Goal: Task Accomplishment & Management: Complete application form

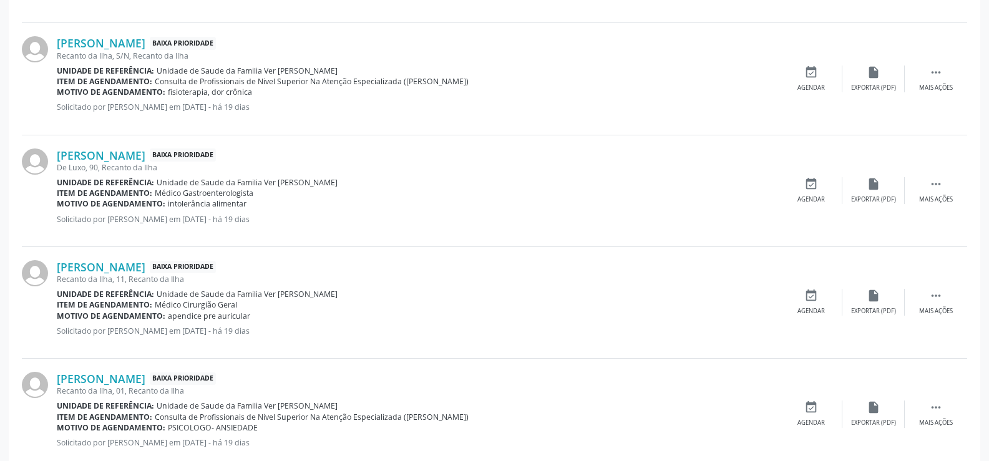
scroll to position [1689, 0]
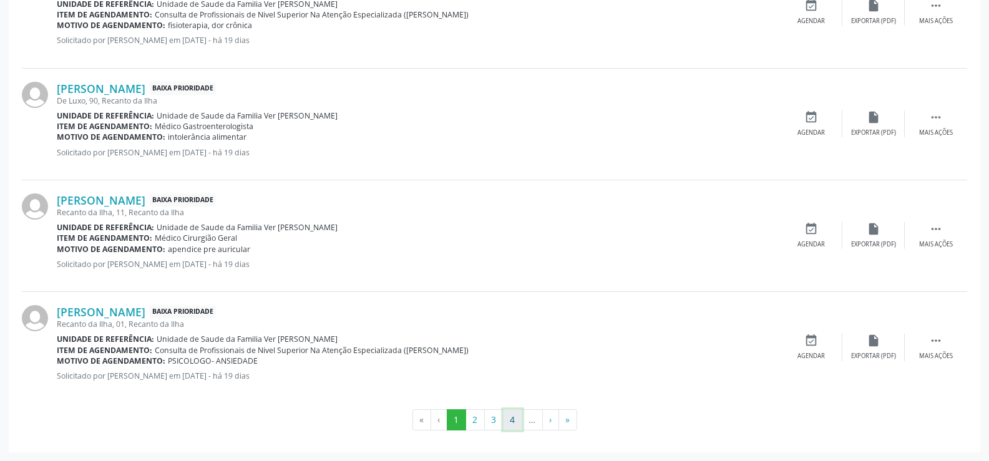
click at [510, 425] on button "4" at bounding box center [512, 419] width 19 height 21
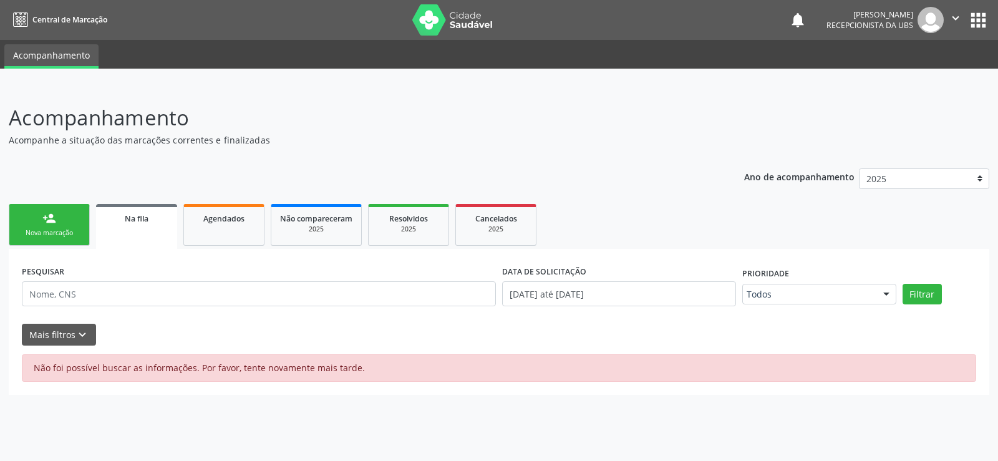
click at [51, 218] on div "person_add" at bounding box center [49, 218] width 14 height 14
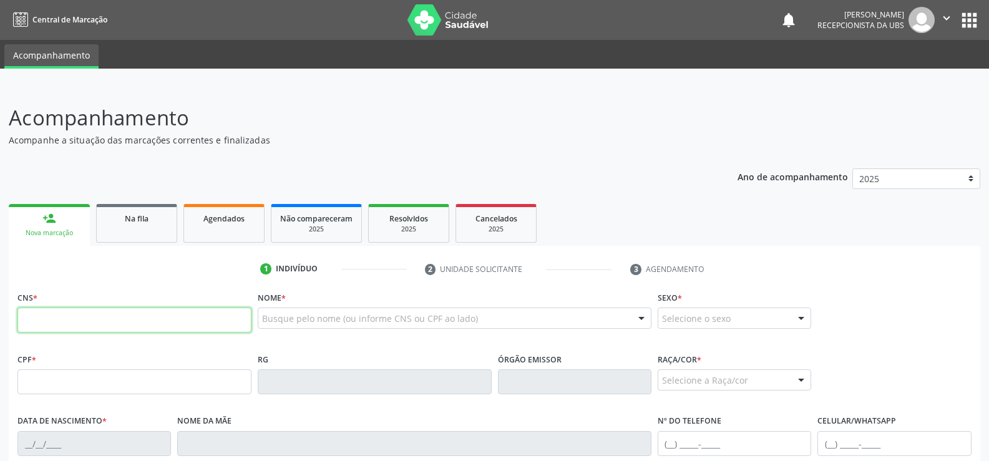
click at [29, 317] on input "text" at bounding box center [134, 319] width 234 height 25
type input "703 4038 8606 8000"
type input "887.202.093-04"
type input "[DATE]"
type input "[PERSON_NAME] da ConceiÇÃo"
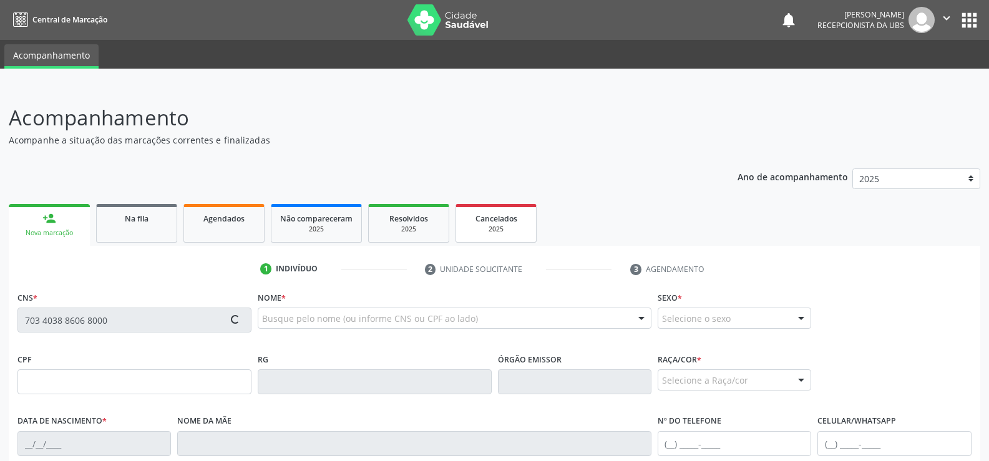
type input "[PHONE_NUMBER]"
type input "S/N"
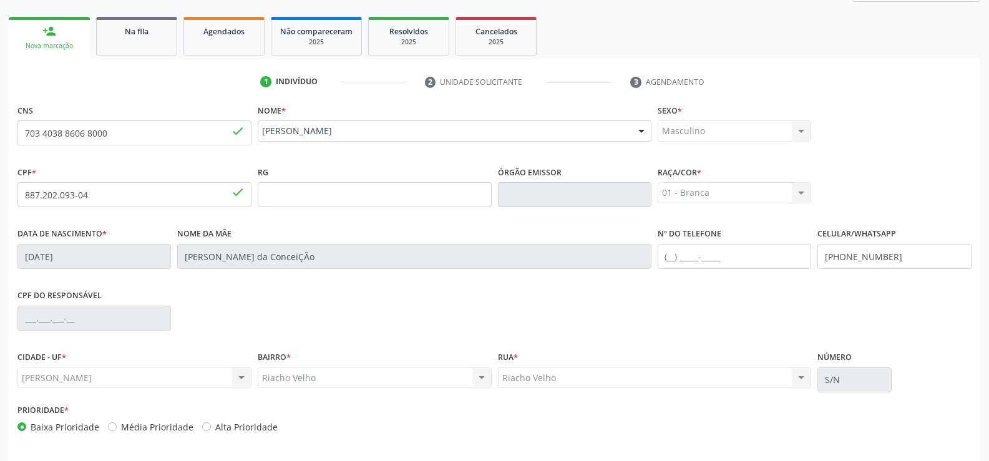
scroll to position [233, 0]
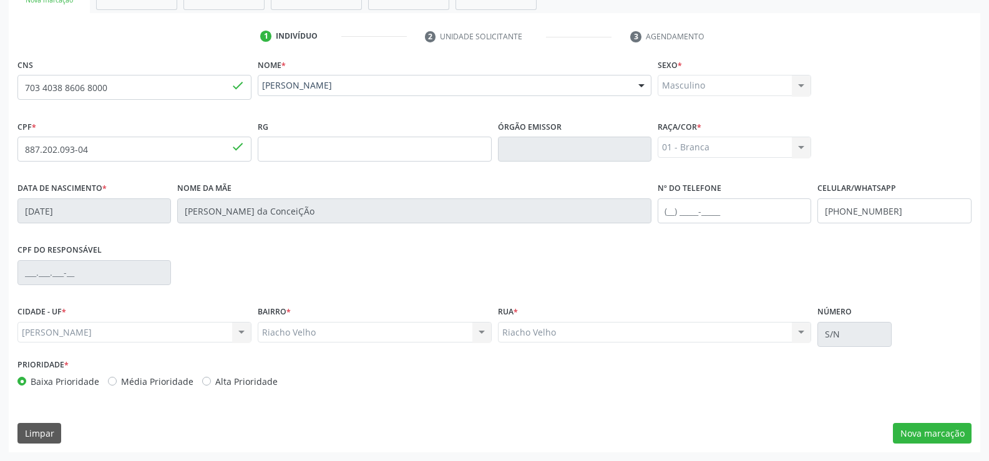
click at [801, 147] on div "01 - Branca 01 - Branca 02 - Preta 04 - Amarela 03 - Parda 05 - Indígena Nenhum…" at bounding box center [733, 147] width 153 height 21
click at [911, 429] on button "Nova marcação" at bounding box center [932, 433] width 79 height 21
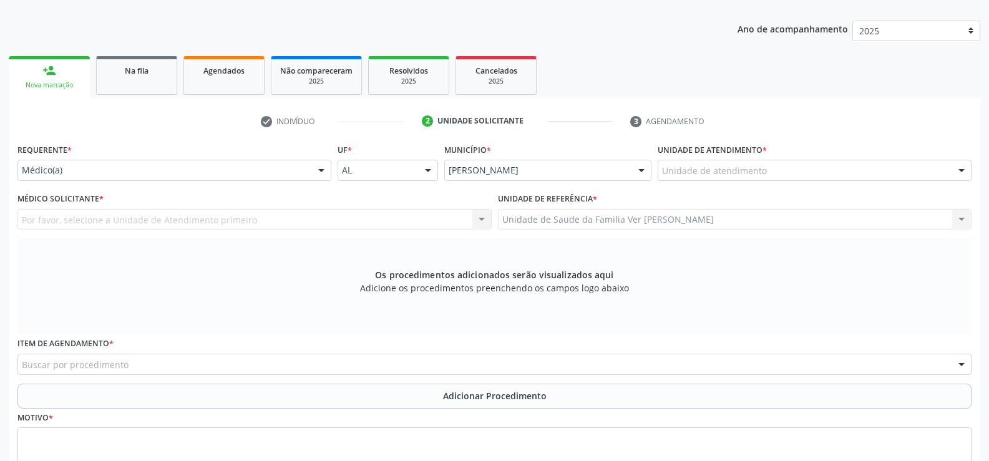
scroll to position [170, 0]
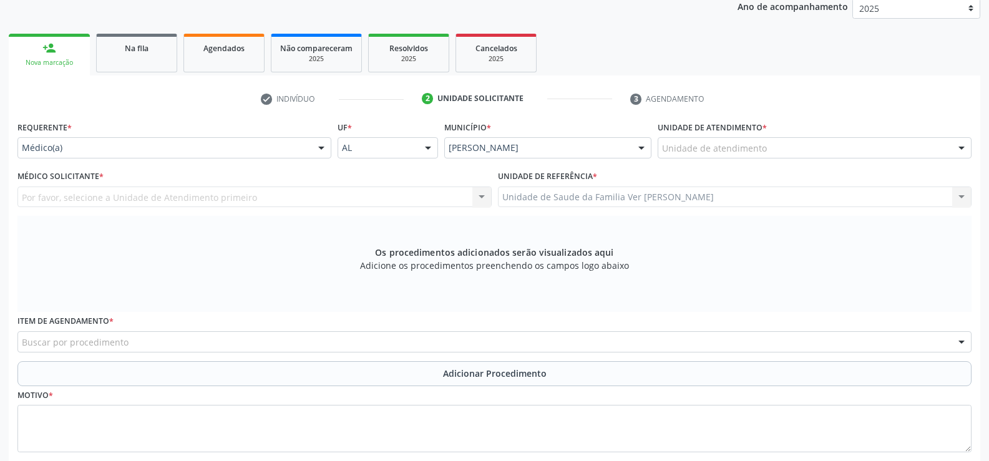
click at [324, 145] on div at bounding box center [321, 148] width 19 height 21
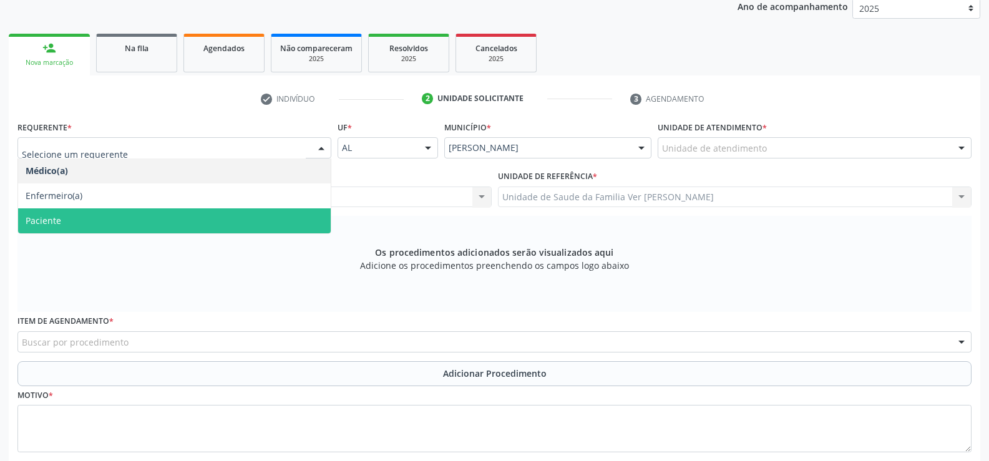
click at [288, 210] on span "Paciente" at bounding box center [174, 220] width 312 height 25
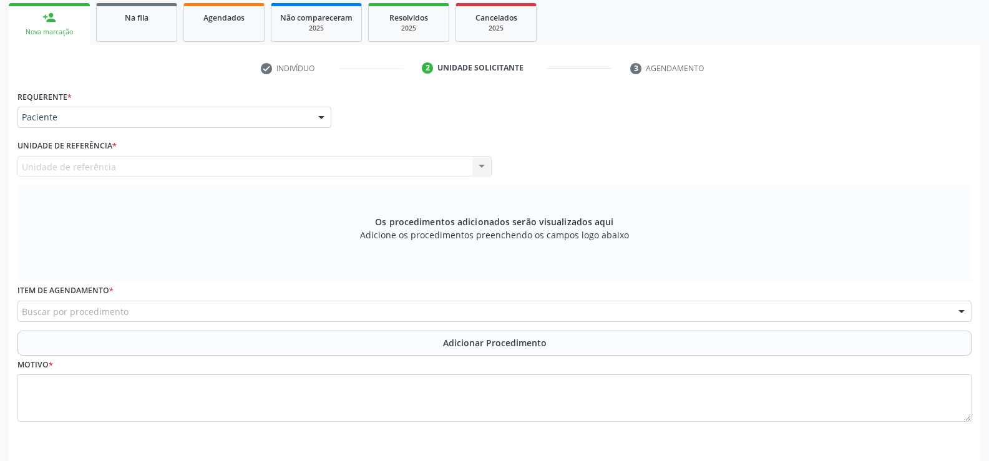
scroll to position [243, 0]
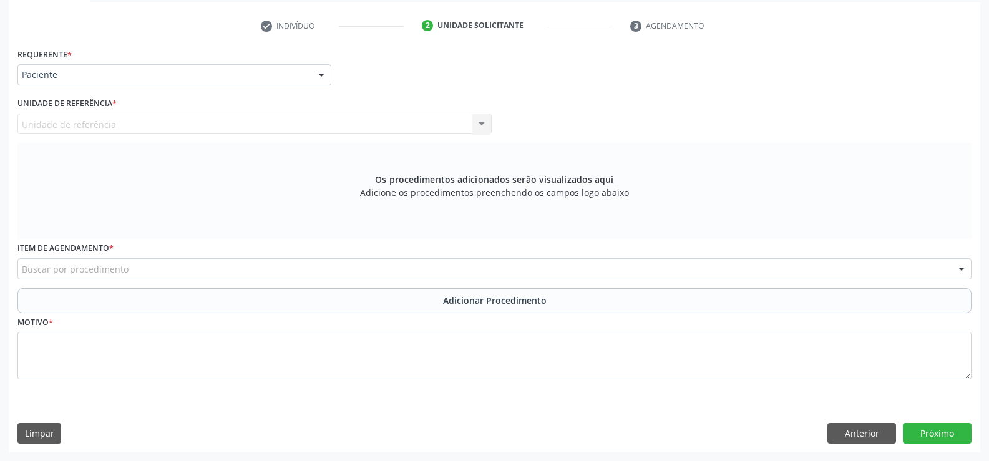
click at [481, 128] on div "Unidade de referência Unidade de Saude da Familia Ver Flavio Teixeira Rodrigues…" at bounding box center [254, 124] width 474 height 21
click at [478, 126] on div "Unidade de referência Unidade de Saude da Familia Ver Flavio Teixeira Rodrigues…" at bounding box center [254, 124] width 474 height 21
click at [478, 122] on div "Unidade de referência Unidade de Saude da Familia Ver Flavio Teixeira Rodrigues…" at bounding box center [254, 124] width 474 height 21
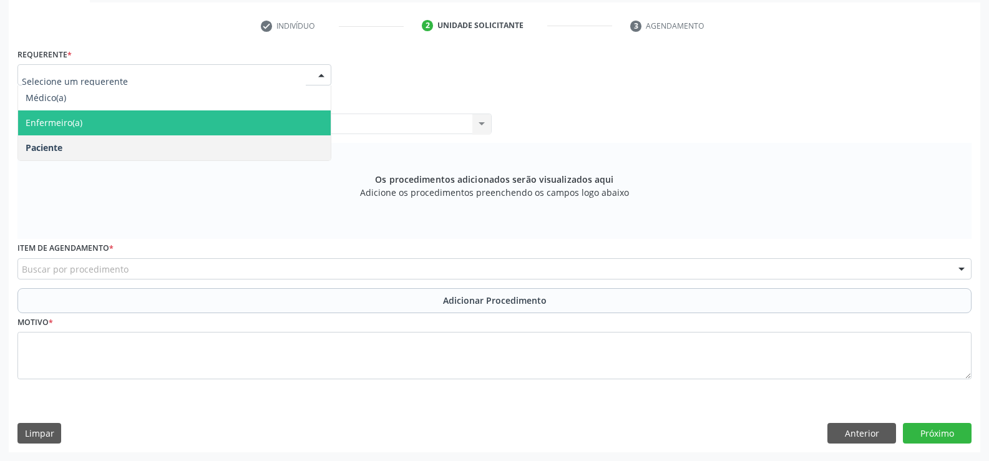
click at [324, 67] on div at bounding box center [321, 75] width 19 height 21
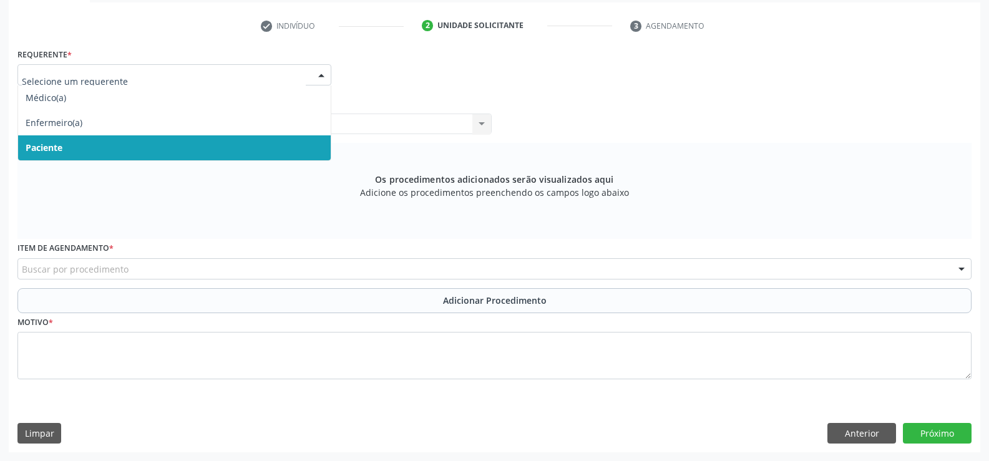
click at [245, 150] on span "Paciente" at bounding box center [174, 147] width 312 height 25
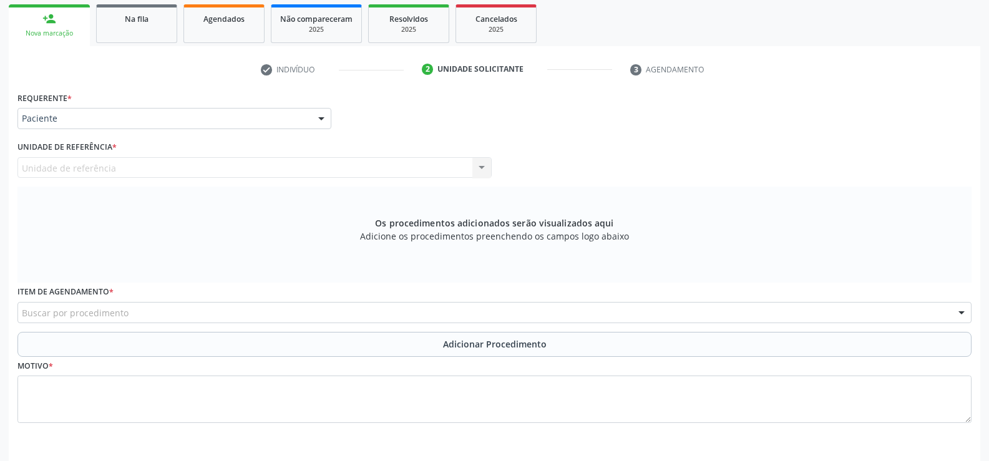
scroll to position [119, 0]
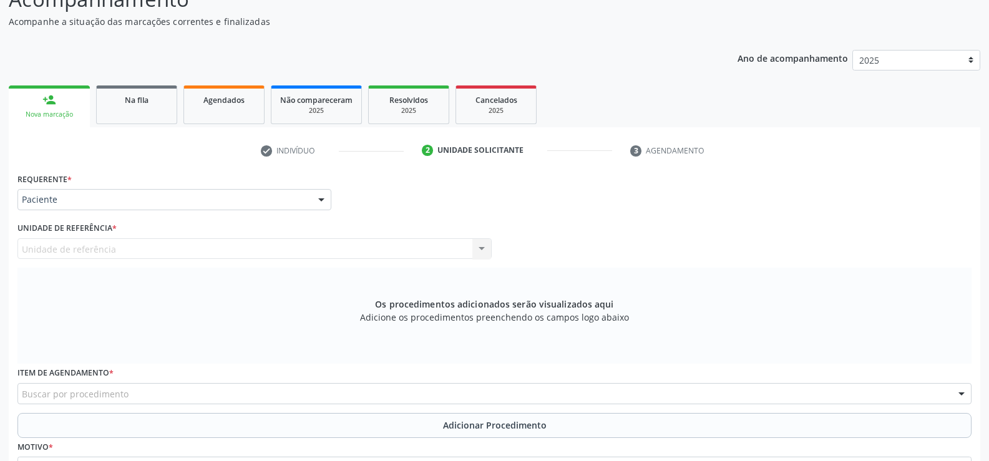
click at [485, 251] on div "Unidade de referência Unidade de Saude da Familia Ver Flavio Teixeira Rodrigues…" at bounding box center [254, 248] width 474 height 21
click at [482, 248] on div "Unidade de referência Unidade de Saude da Familia Ver Flavio Teixeira Rodrigues…" at bounding box center [254, 248] width 474 height 21
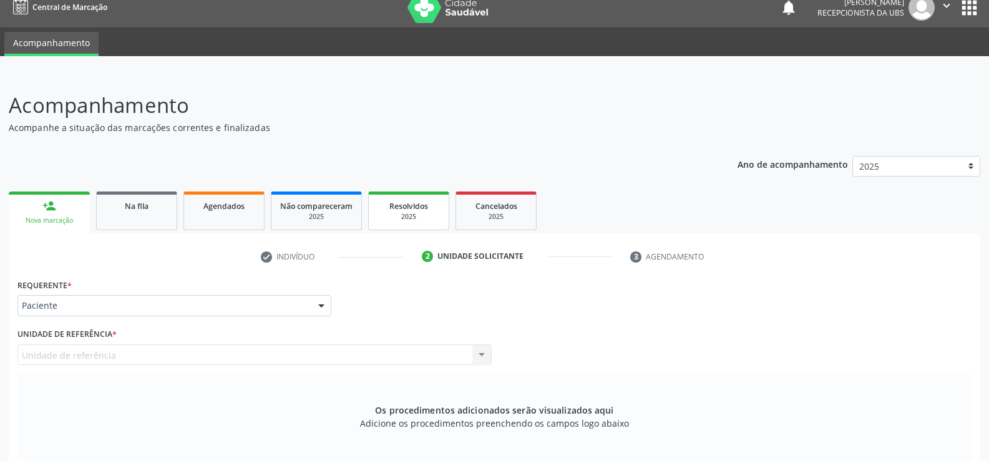
scroll to position [0, 0]
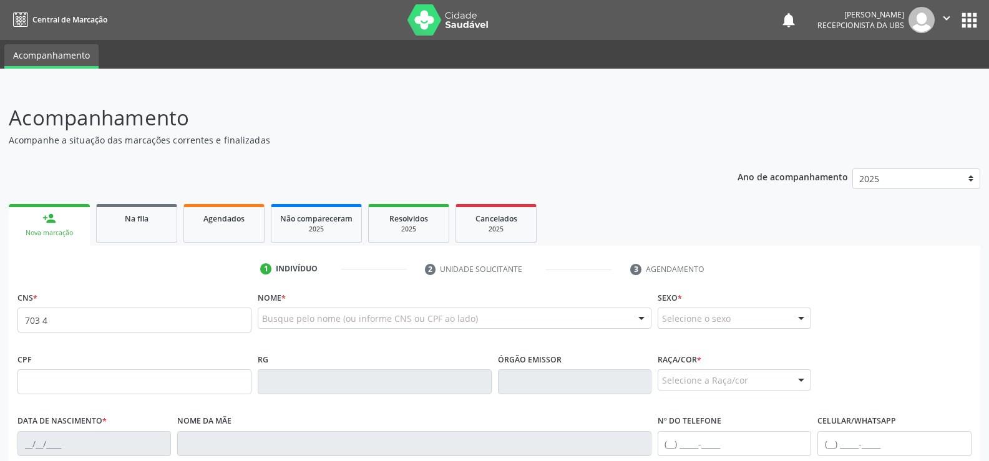
type input "703 4038 8606 8000"
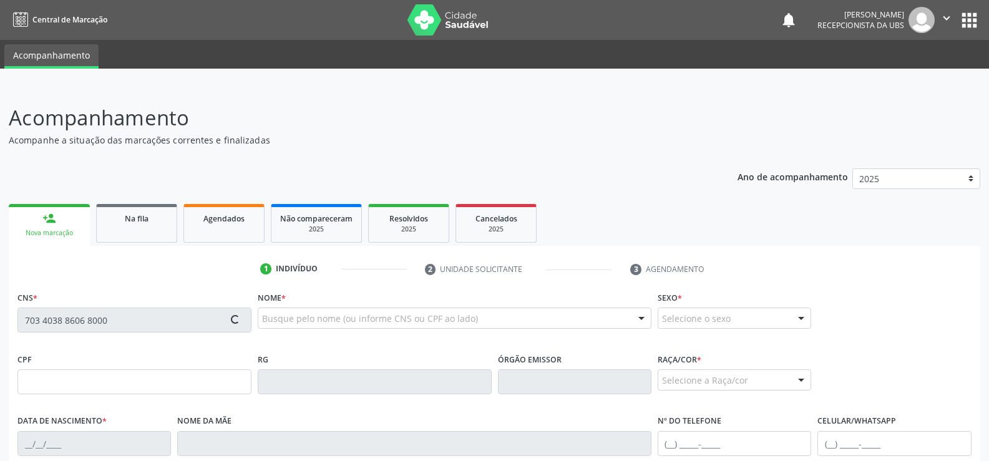
type input "[DATE]"
type input "[PERSON_NAME] da ConceiÇÃo"
type input "[PHONE_NUMBER]"
type input "S/N"
type input "887.202.093-04"
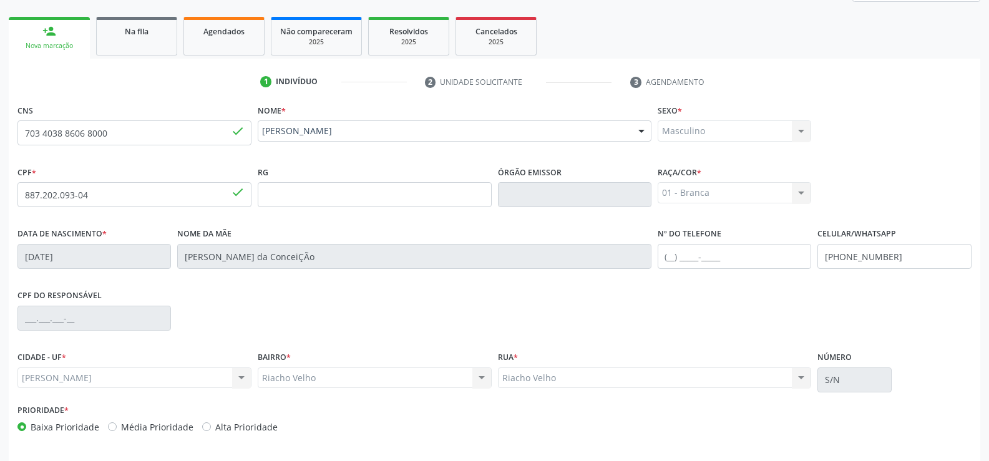
scroll to position [233, 0]
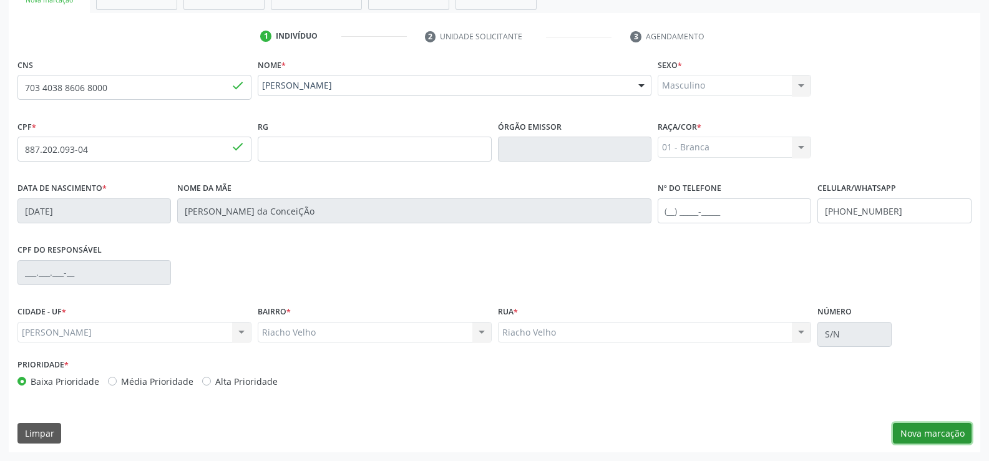
click at [912, 428] on button "Nova marcação" at bounding box center [932, 433] width 79 height 21
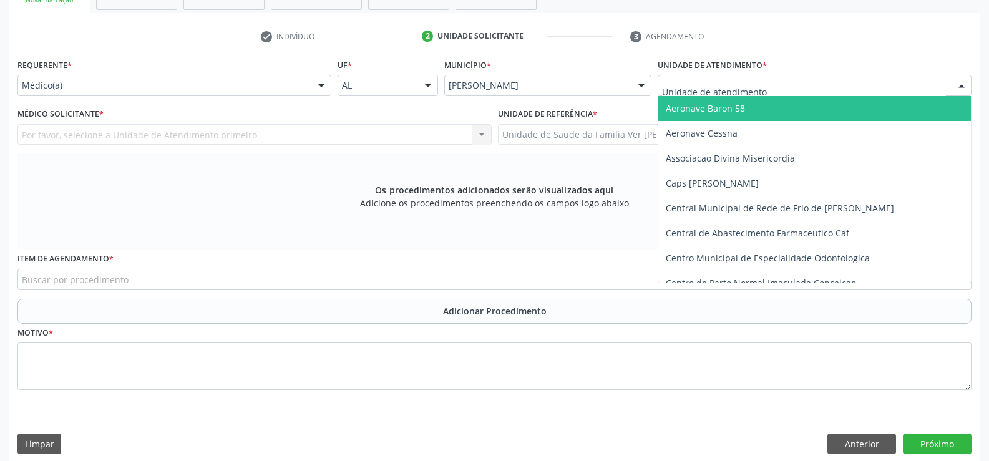
click at [962, 89] on div at bounding box center [961, 85] width 19 height 21
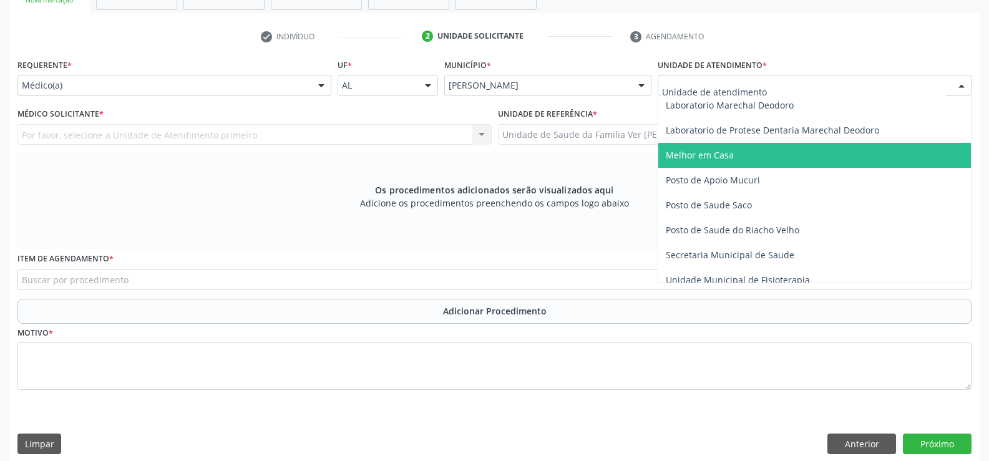
scroll to position [499, 0]
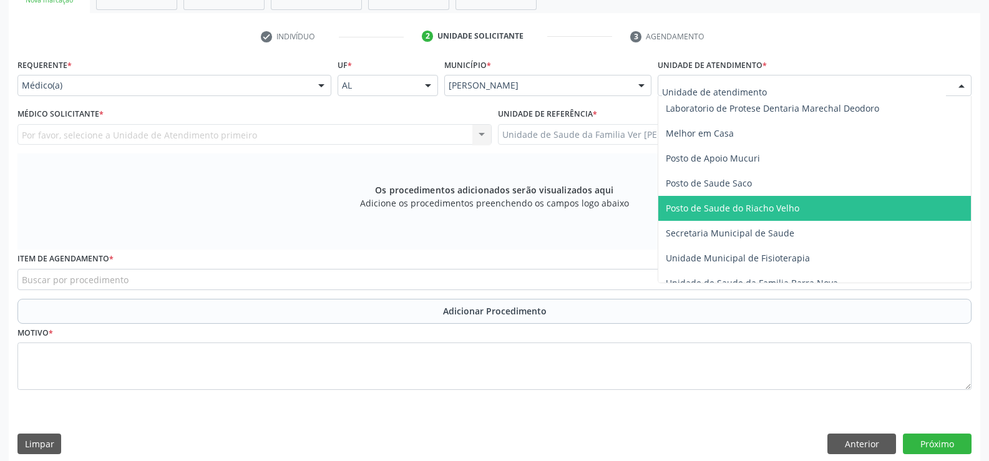
click at [800, 213] on span "Posto de Saude do Riacho Velho" at bounding box center [814, 208] width 312 height 25
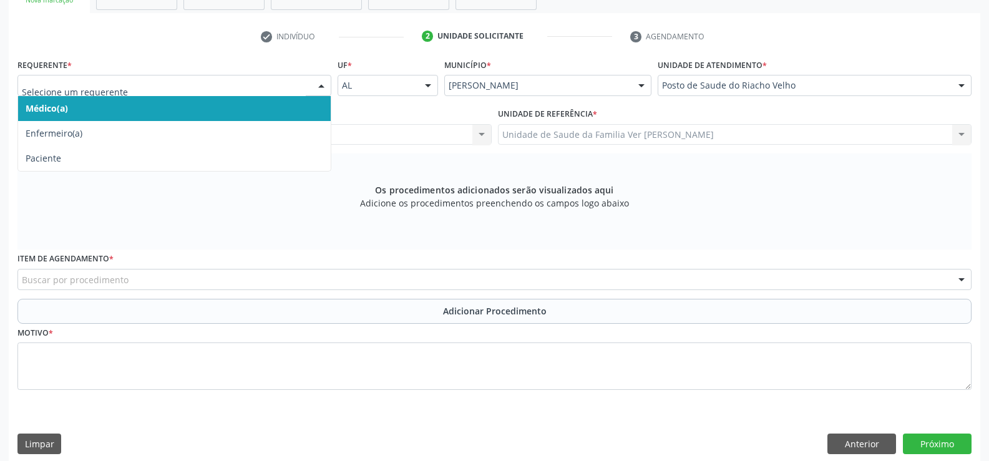
click at [319, 85] on div at bounding box center [321, 85] width 19 height 21
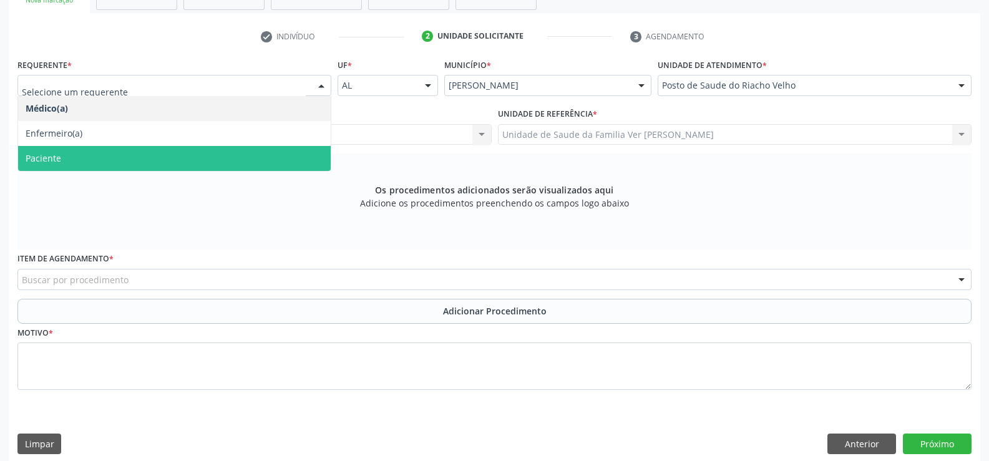
click at [309, 155] on span "Paciente" at bounding box center [174, 158] width 312 height 25
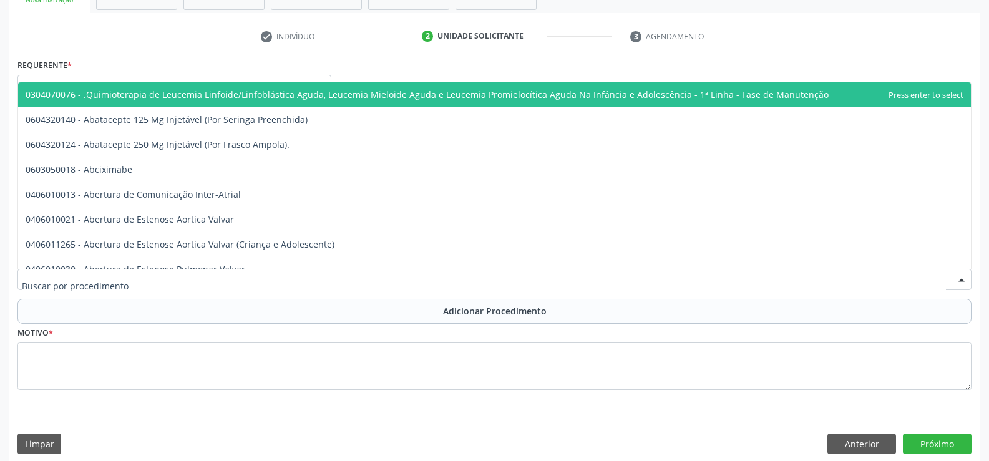
click at [960, 278] on div at bounding box center [961, 279] width 19 height 21
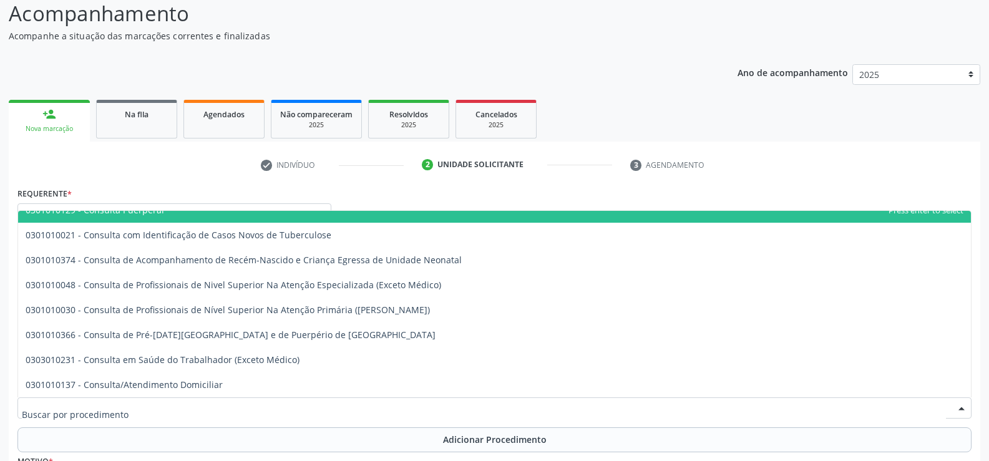
scroll to position [181, 0]
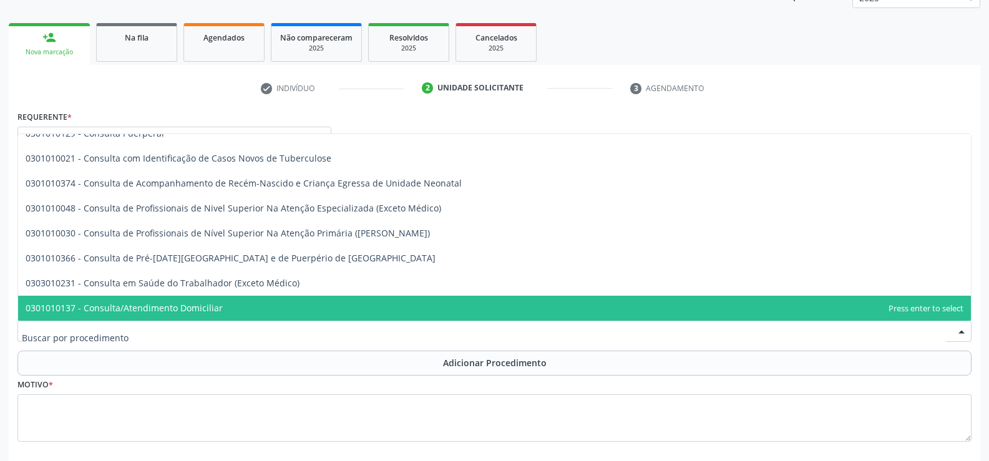
click at [386, 333] on input "text" at bounding box center [484, 337] width 924 height 25
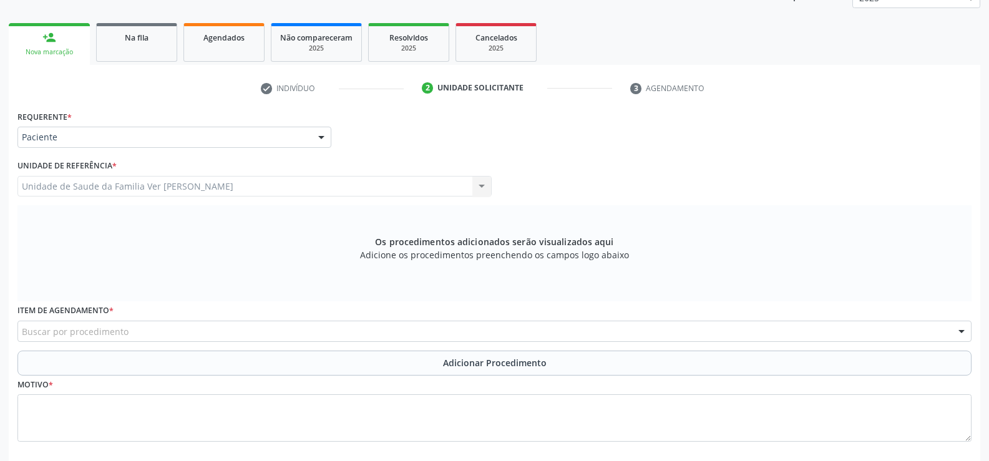
click at [958, 325] on div at bounding box center [961, 331] width 19 height 21
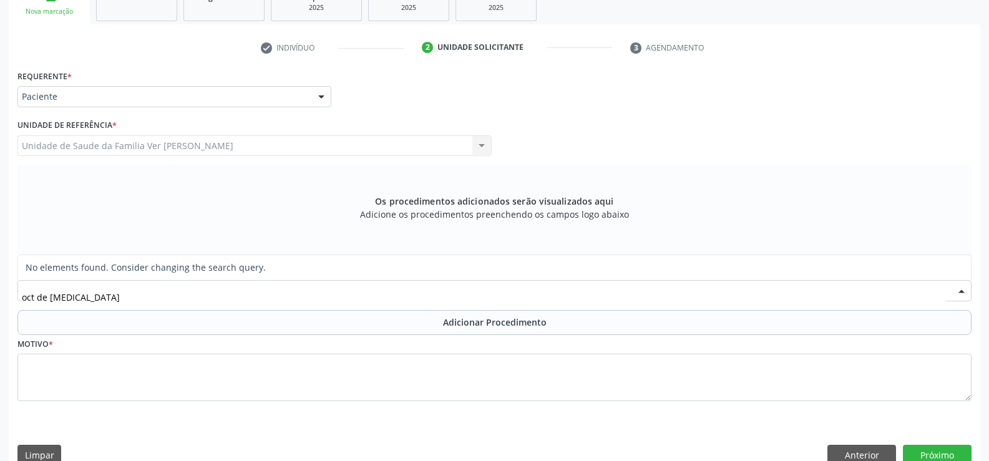
scroll to position [243, 0]
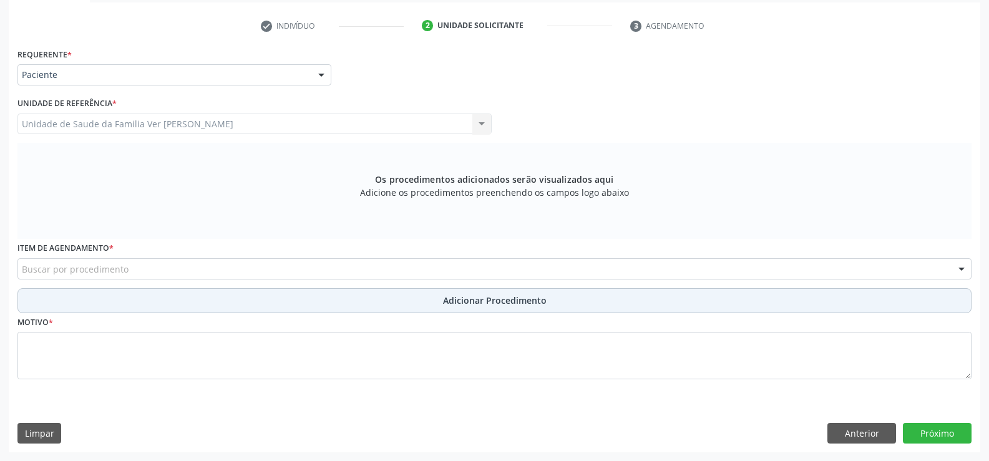
click at [473, 301] on span "Adicionar Procedimento" at bounding box center [495, 300] width 104 height 13
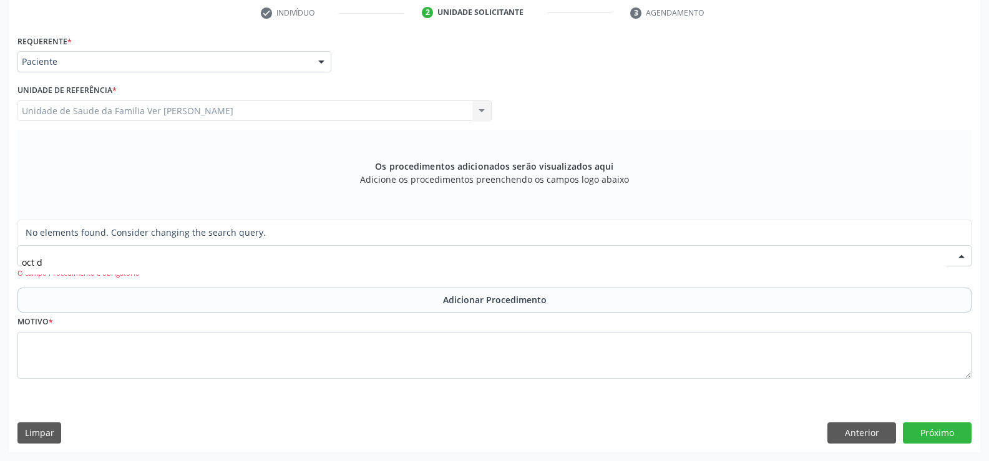
scroll to position [0, 0]
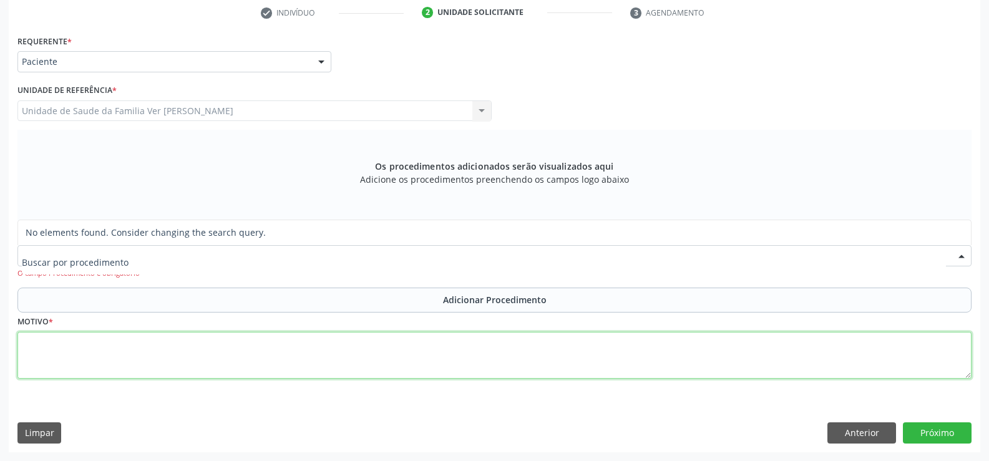
click at [69, 362] on textarea at bounding box center [494, 355] width 954 height 47
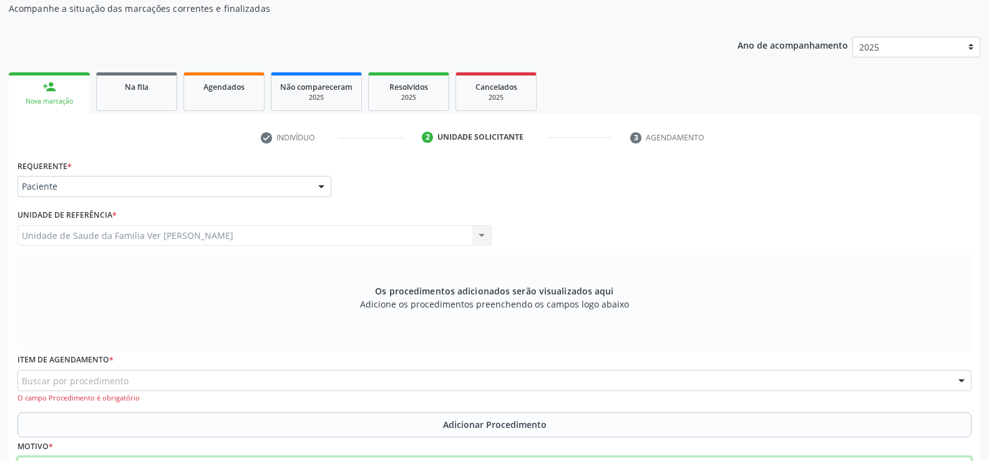
scroll to position [256, 0]
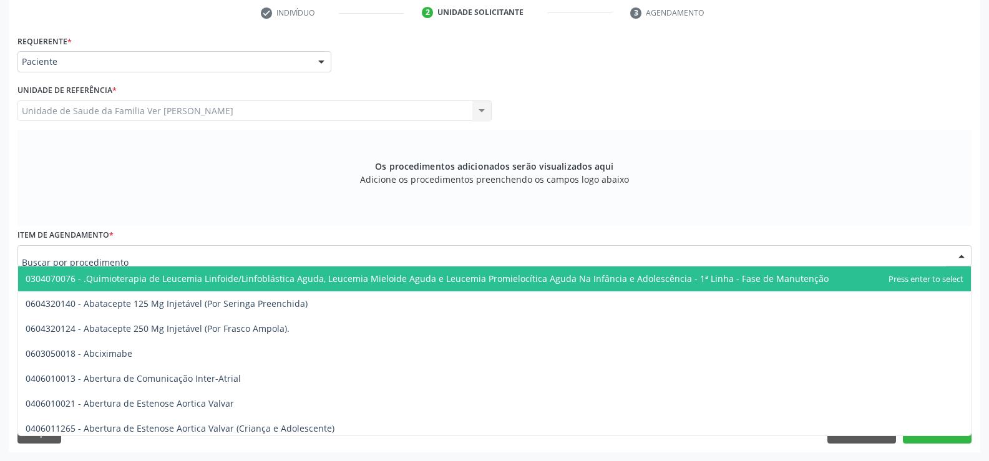
click at [957, 253] on div at bounding box center [961, 256] width 19 height 21
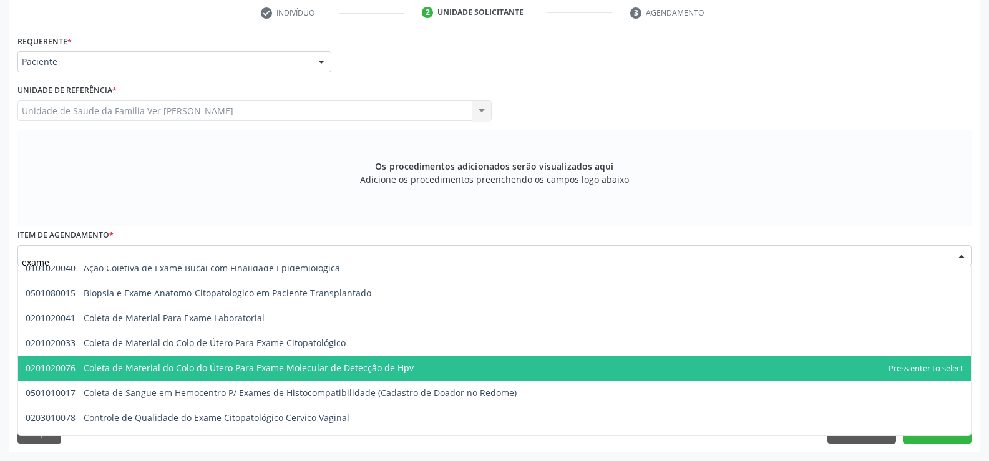
scroll to position [0, 0]
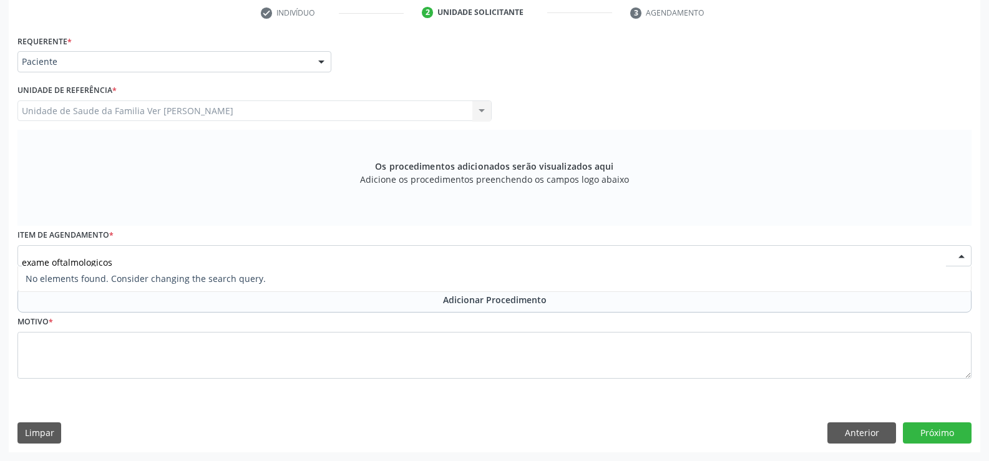
type input "exame oftalmologicos"
click at [960, 255] on div at bounding box center [961, 256] width 19 height 21
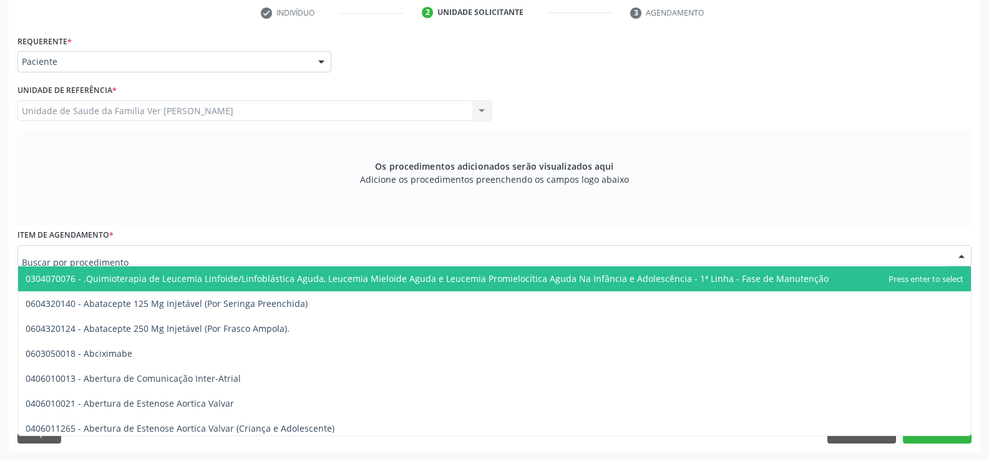
click at [960, 255] on div at bounding box center [961, 256] width 19 height 21
click at [39, 261] on input "text" at bounding box center [484, 261] width 924 height 25
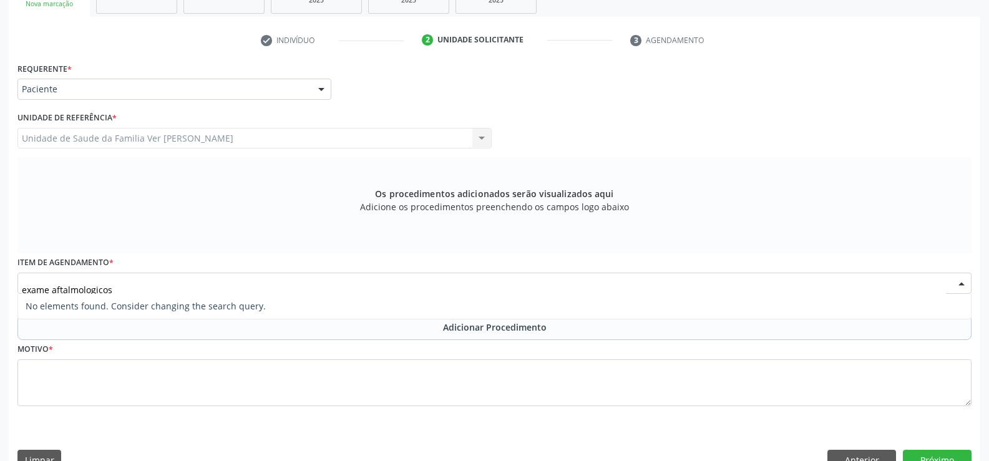
scroll to position [256, 0]
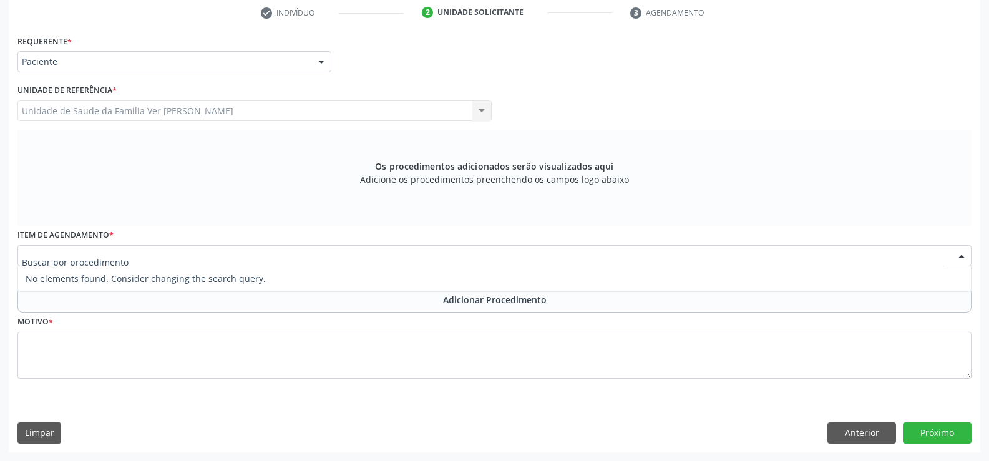
click at [186, 386] on div "Requerente * Paciente Médico(a) Enfermeiro(a) Paciente Nenhum resultado encontr…" at bounding box center [494, 214] width 954 height 364
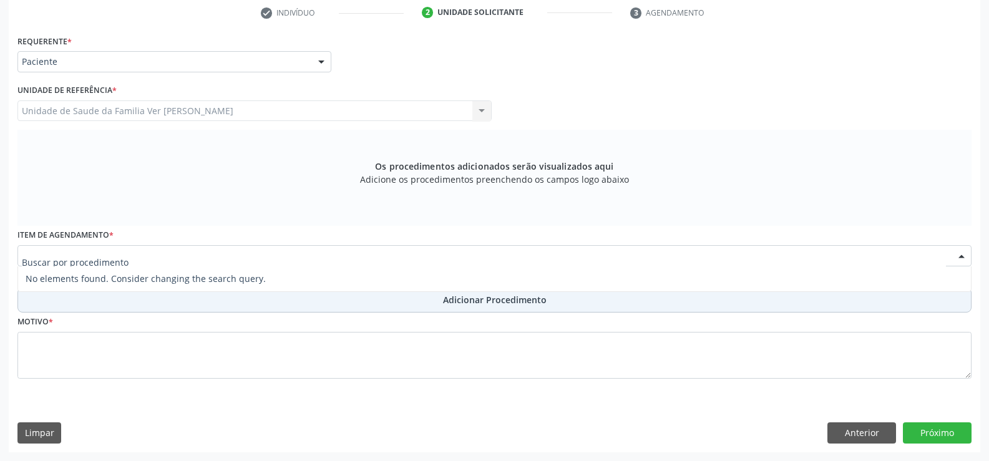
click at [183, 304] on div "Requerente * Paciente Médico(a) Enfermeiro(a) Paciente Nenhum resultado encontr…" at bounding box center [494, 214] width 954 height 364
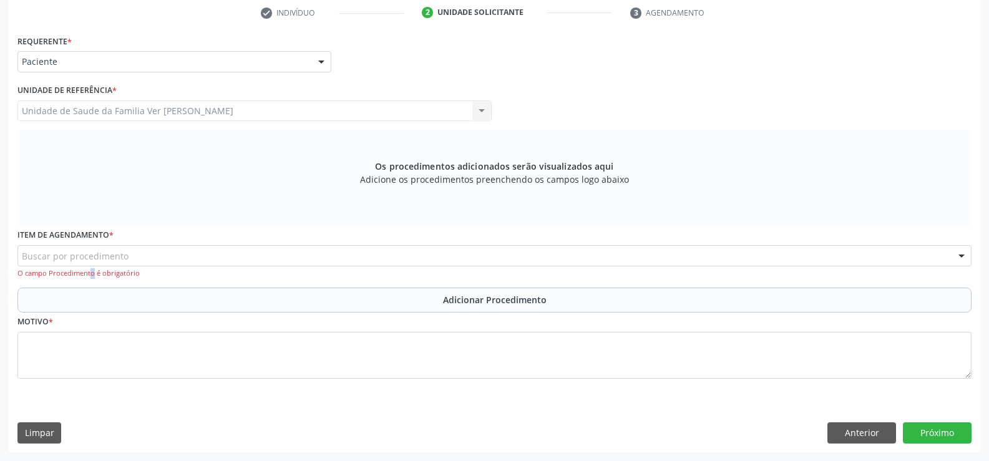
click at [93, 276] on div "O campo Procedimento é obrigatório" at bounding box center [494, 273] width 954 height 11
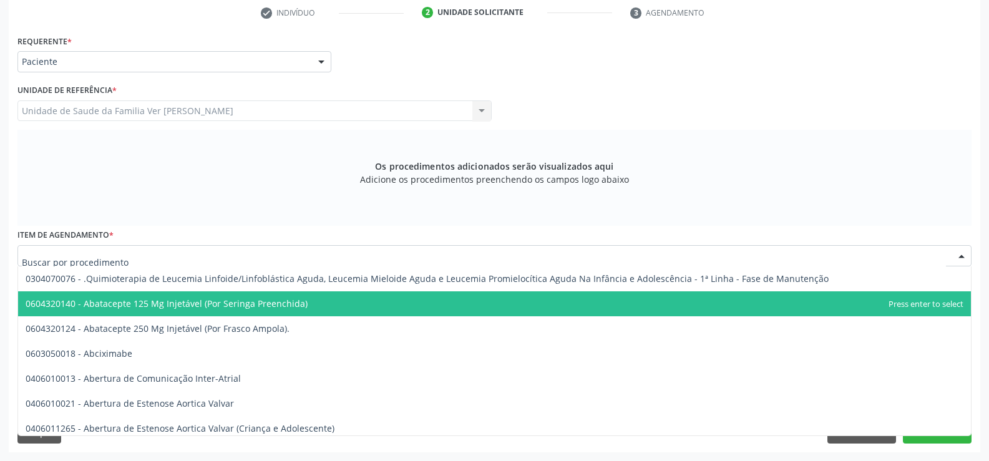
click at [959, 251] on div at bounding box center [961, 256] width 19 height 21
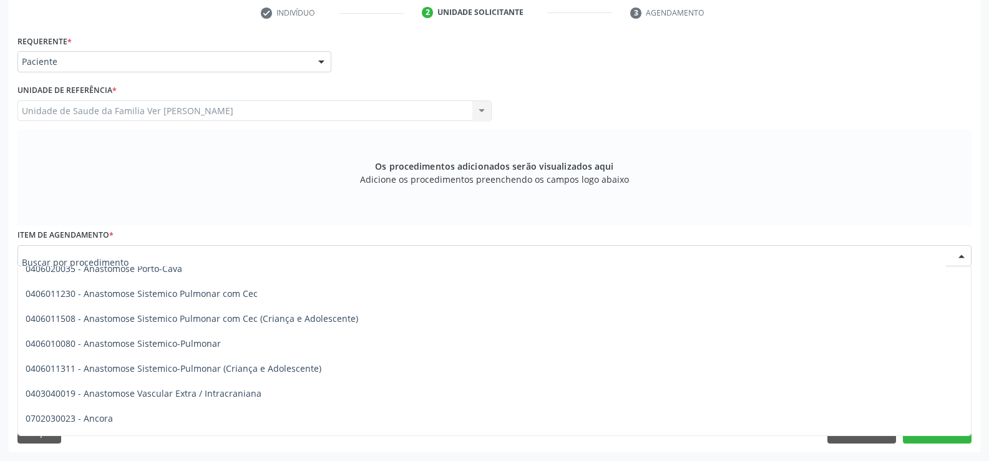
scroll to position [4927, 0]
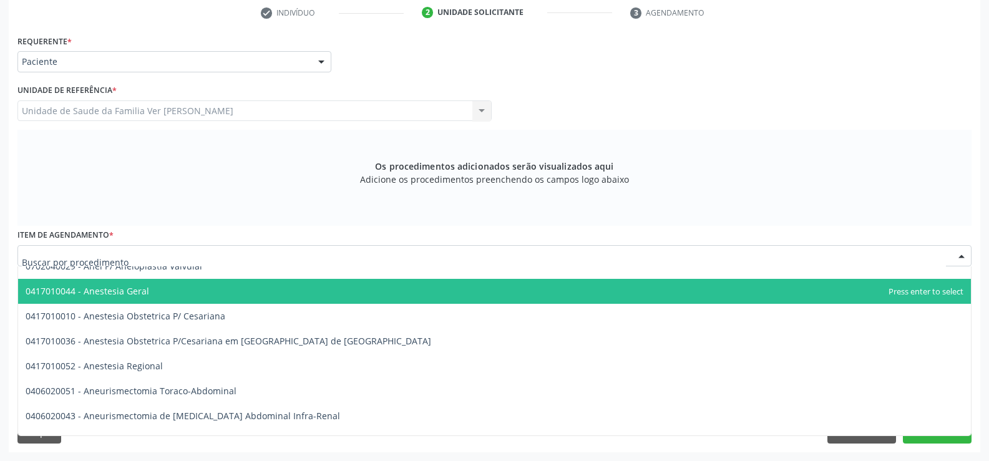
click at [29, 257] on input "text" at bounding box center [484, 261] width 924 height 25
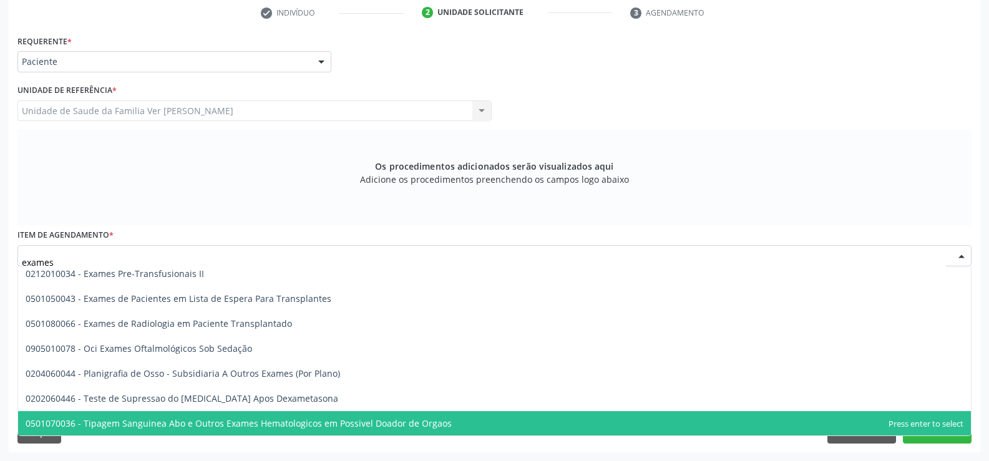
scroll to position [329, 0]
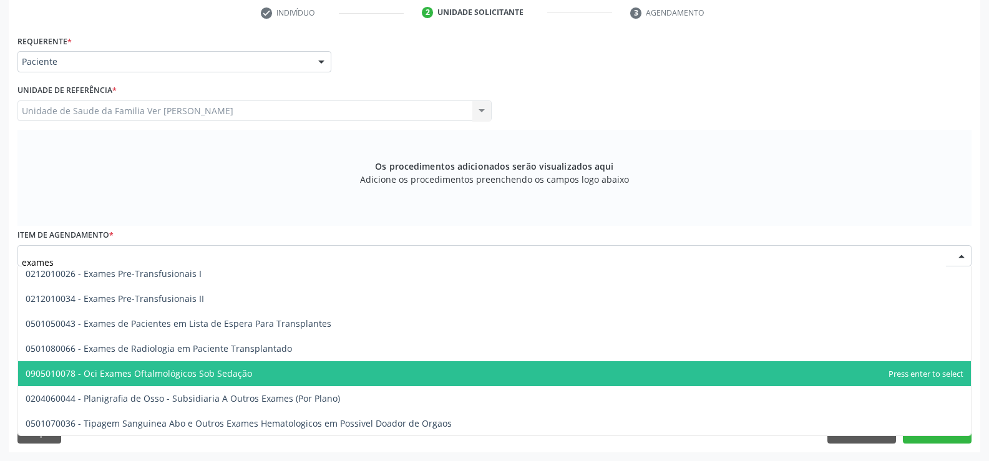
click at [95, 374] on span "0905010078 - Oci Exames Oftalmológicos Sob Sedação" at bounding box center [139, 373] width 226 height 12
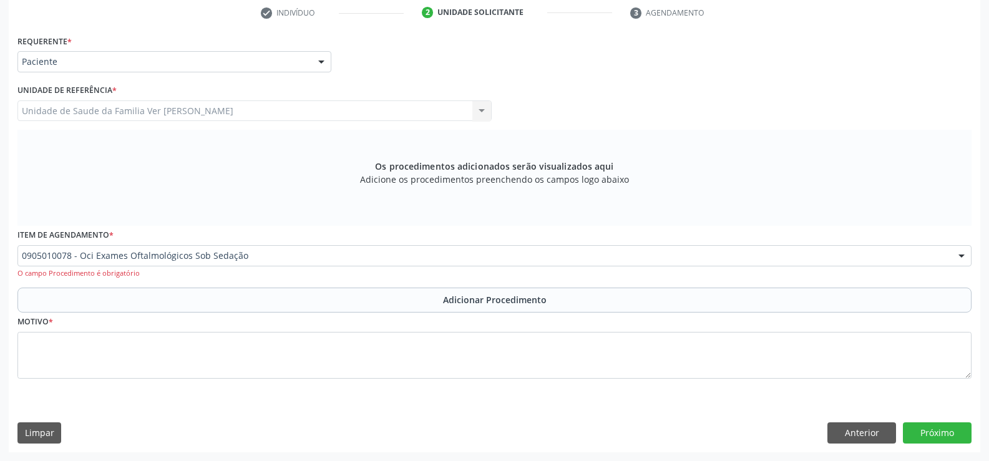
scroll to position [4927, 0]
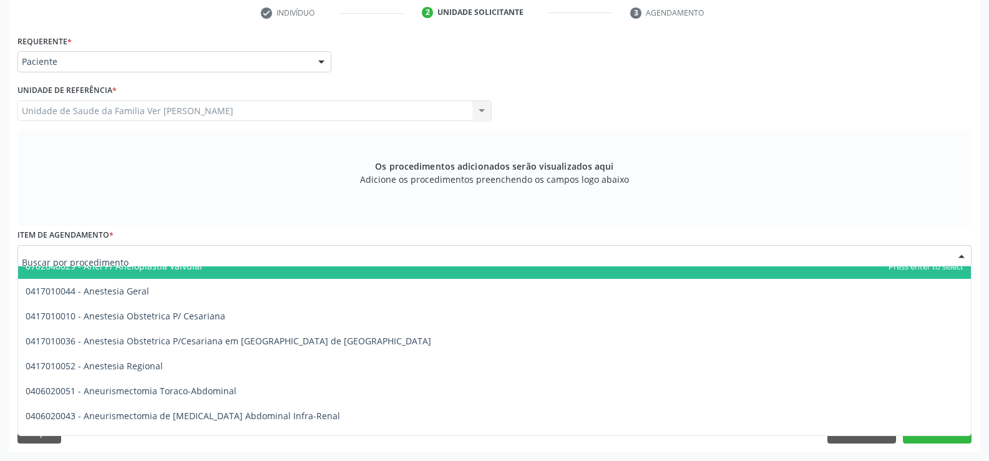
click at [959, 266] on div "0304070076 - .Quimioterapia de Leucemia Linfoide/Linfoblástica Aguda, Leucemia …" at bounding box center [494, 255] width 954 height 21
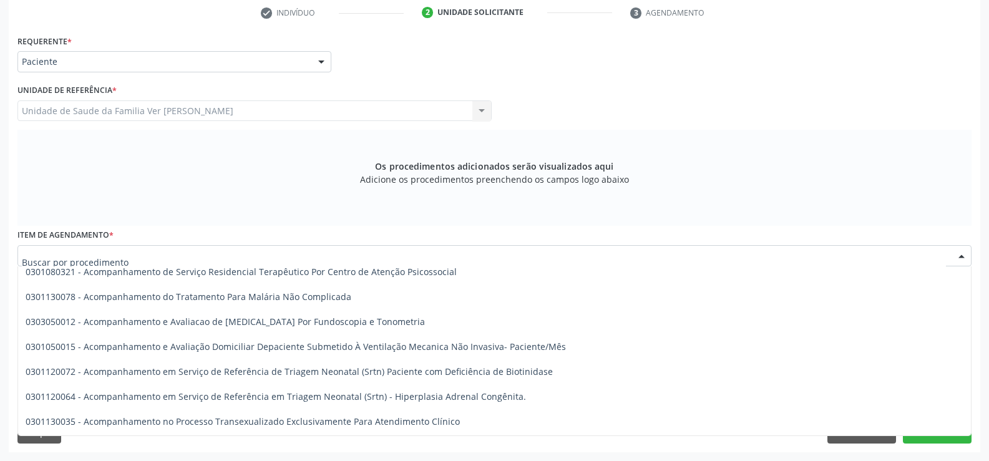
scroll to position [1559, 0]
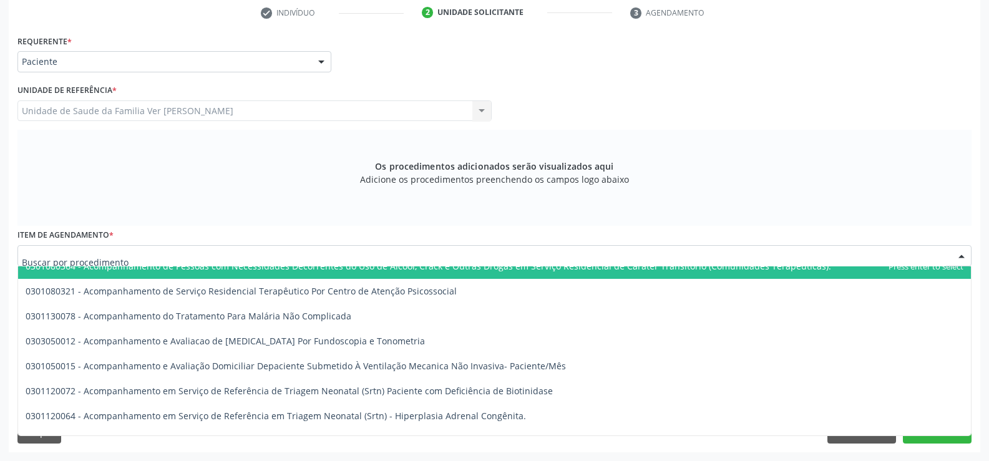
click at [75, 253] on input "text" at bounding box center [484, 261] width 924 height 25
click at [69, 254] on input "text" at bounding box center [484, 261] width 924 height 25
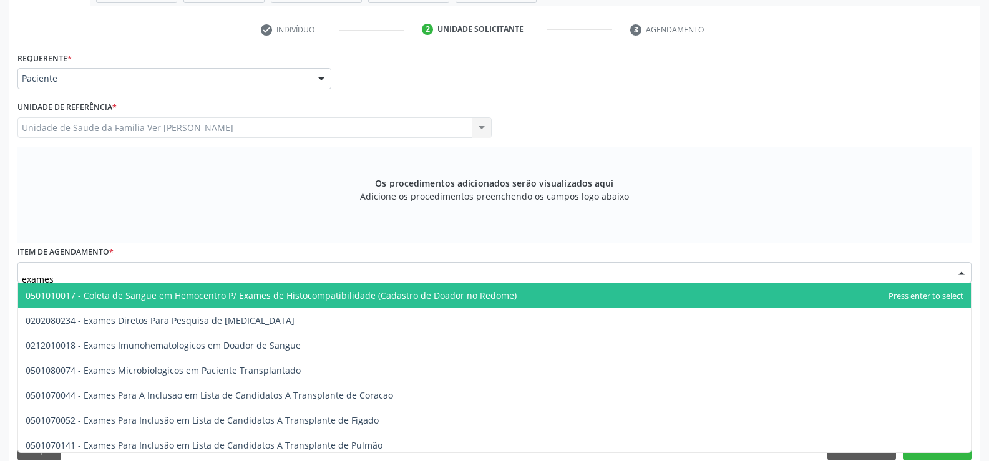
scroll to position [256, 0]
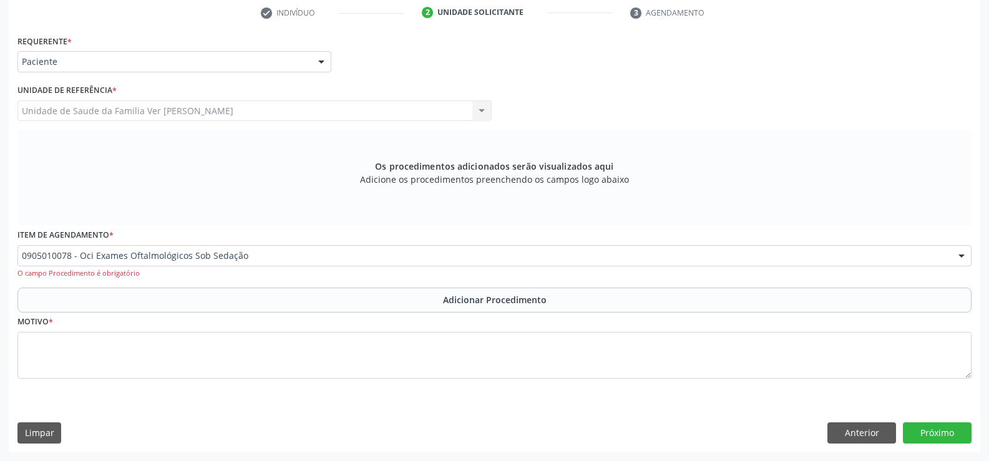
click at [544, 115] on div "Médico Solicitante Por favor, selecione a Unidade de Atendimento primeiro Nenhu…" at bounding box center [494, 105] width 960 height 49
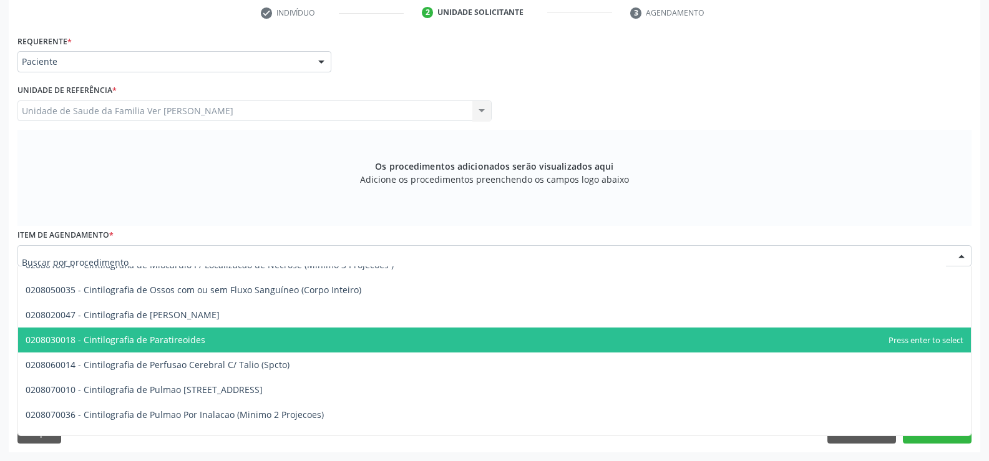
scroll to position [19709, 0]
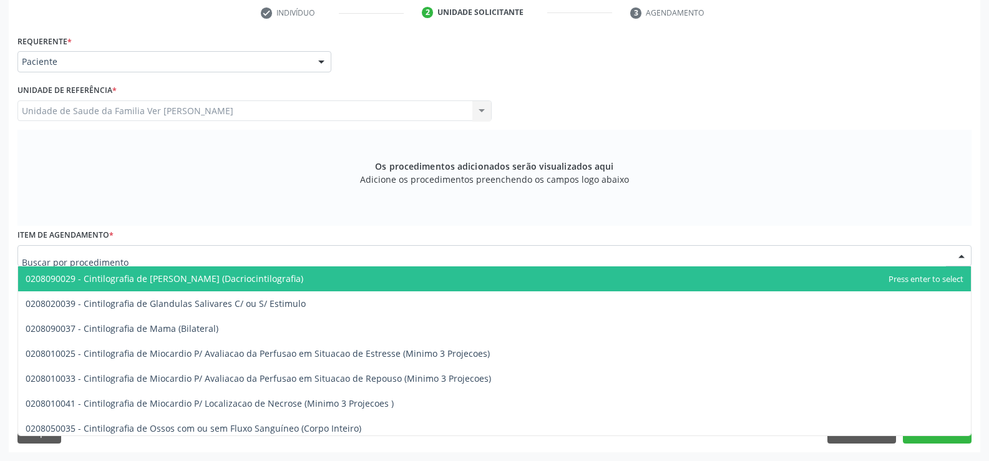
click at [35, 259] on input "text" at bounding box center [484, 261] width 924 height 25
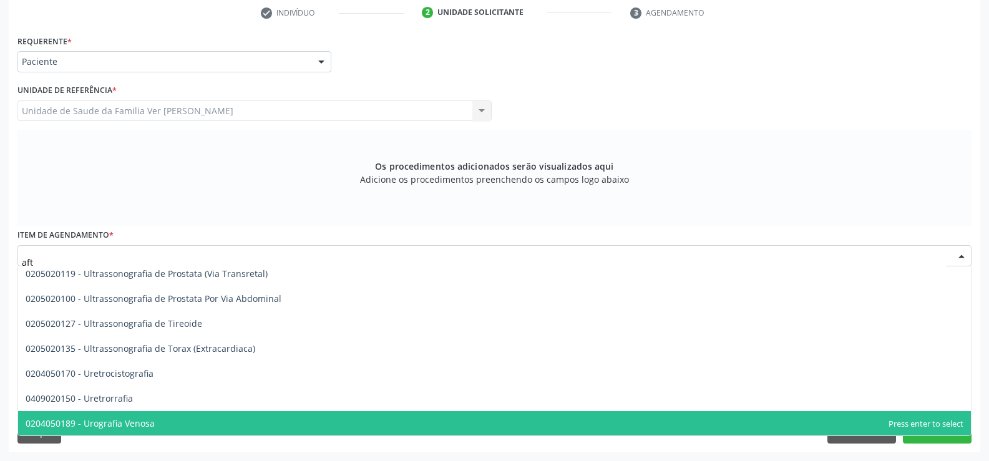
scroll to position [0, 0]
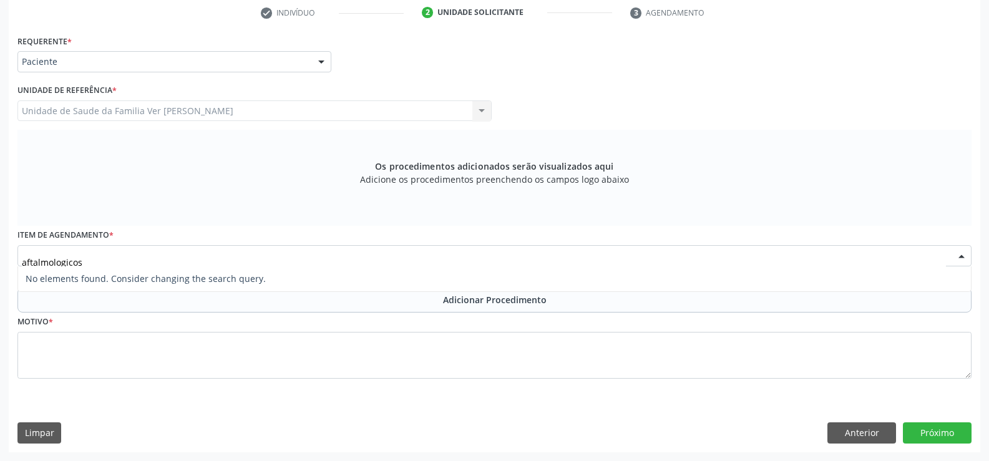
click at [137, 268] on span "No elements found. Consider changing the search query." at bounding box center [494, 278] width 952 height 25
type input "aftalmologicos"
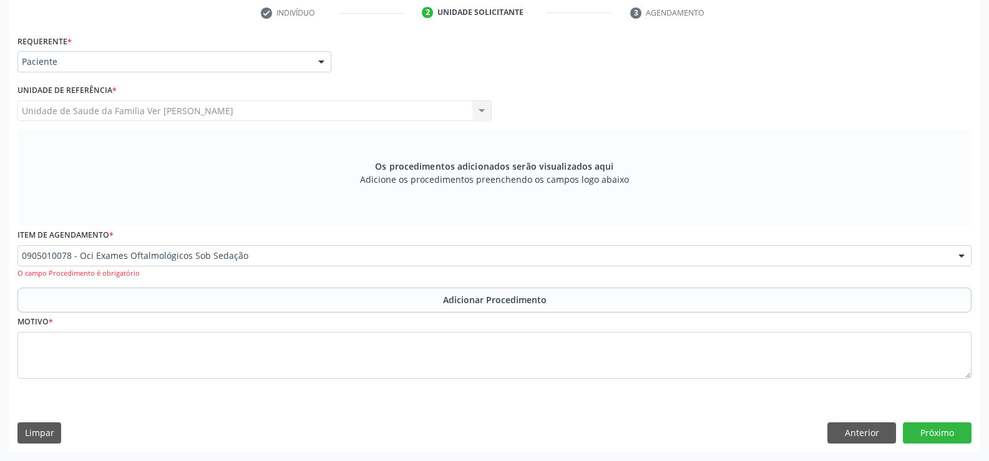
click at [962, 258] on div at bounding box center [961, 256] width 19 height 21
click at [973, 261] on div "Item de agendamento * 0905010078 - Oci Exames Oftalmológicos Sob Sedação 030407…" at bounding box center [494, 257] width 960 height 62
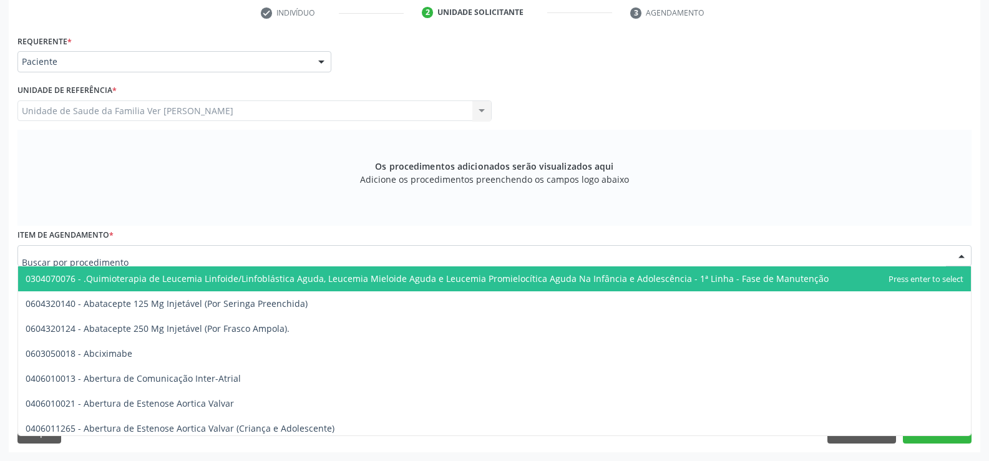
click at [960, 256] on div at bounding box center [961, 256] width 19 height 21
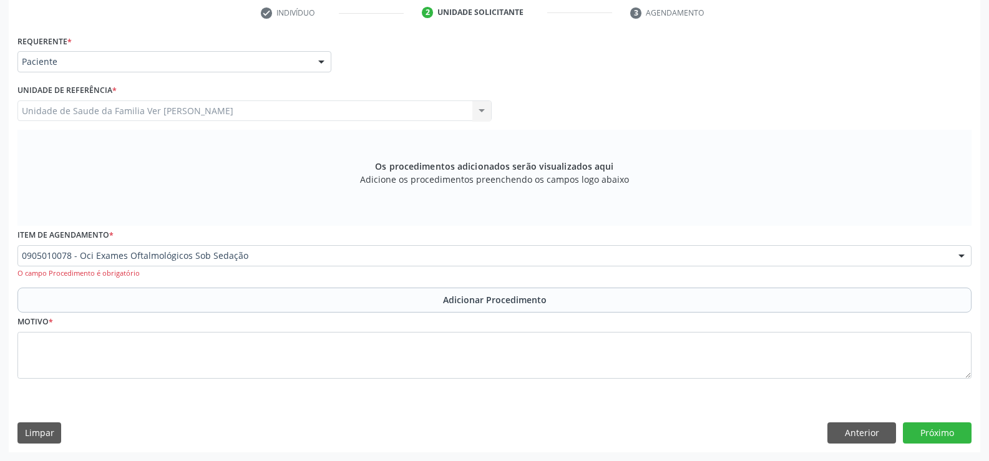
click at [963, 259] on div at bounding box center [961, 256] width 19 height 21
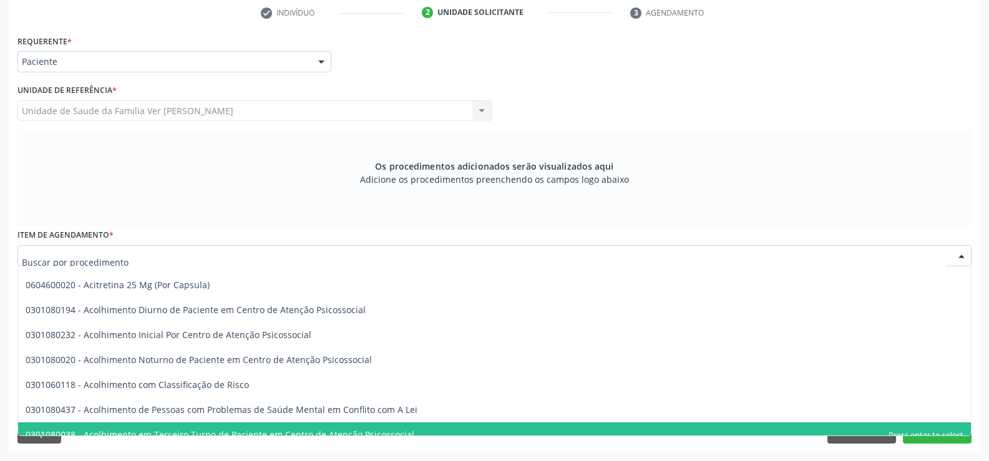
scroll to position [437, 0]
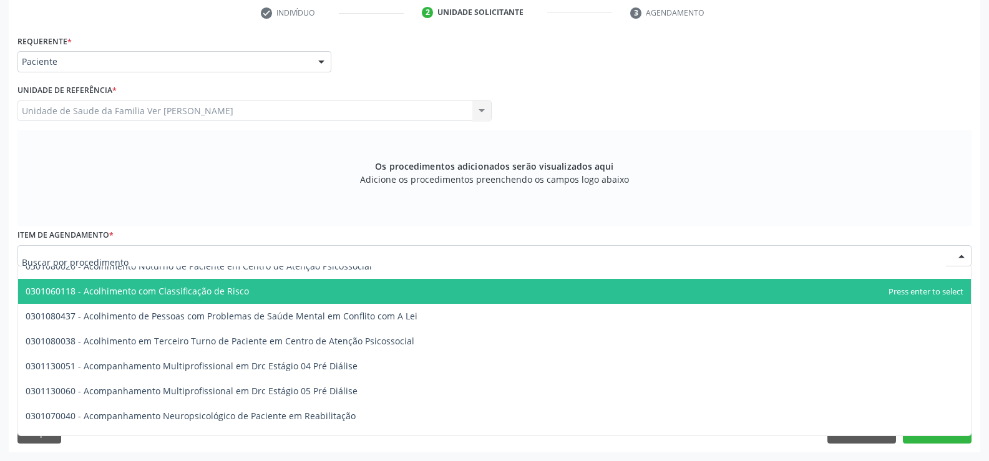
click at [118, 254] on input "text" at bounding box center [484, 261] width 924 height 25
click at [36, 258] on input "text" at bounding box center [484, 261] width 924 height 25
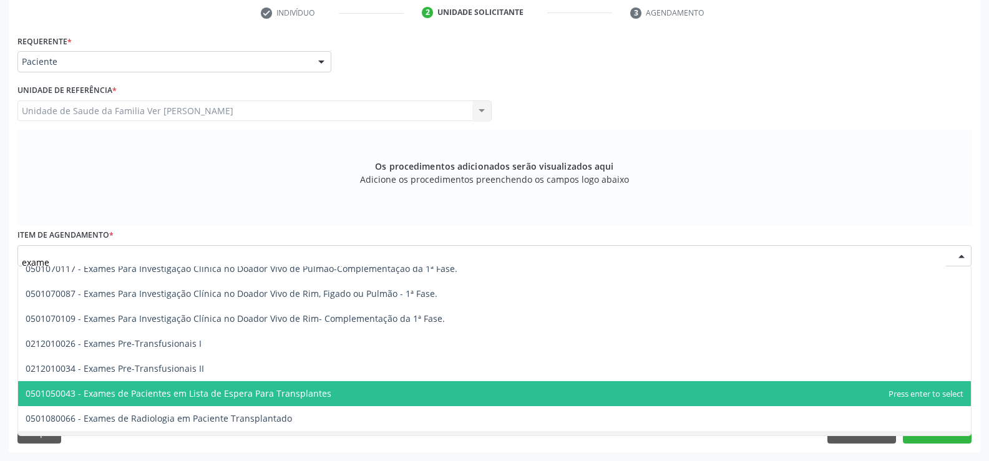
scroll to position [1153, 0]
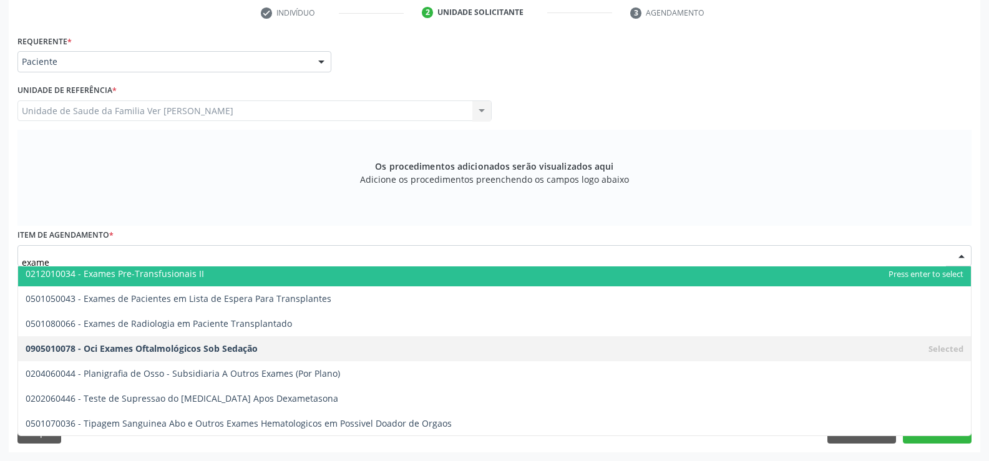
click at [97, 254] on input "exame" at bounding box center [484, 261] width 924 height 25
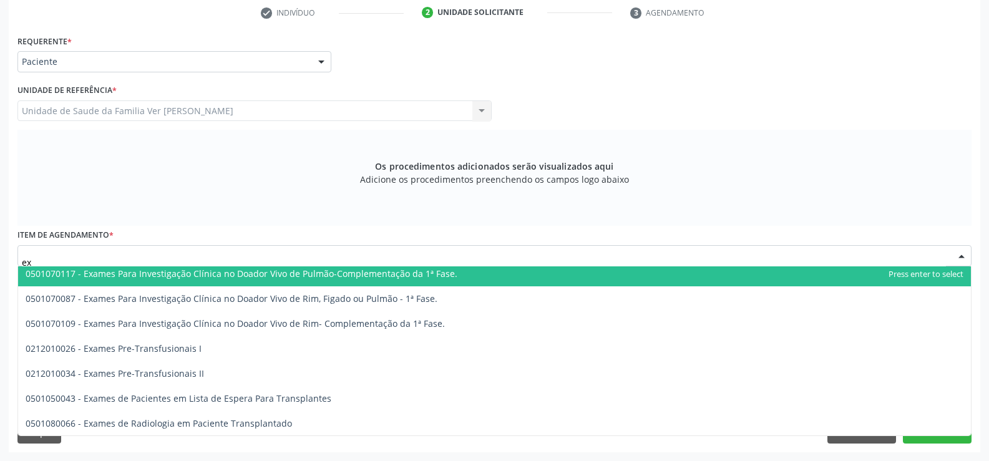
type input "e"
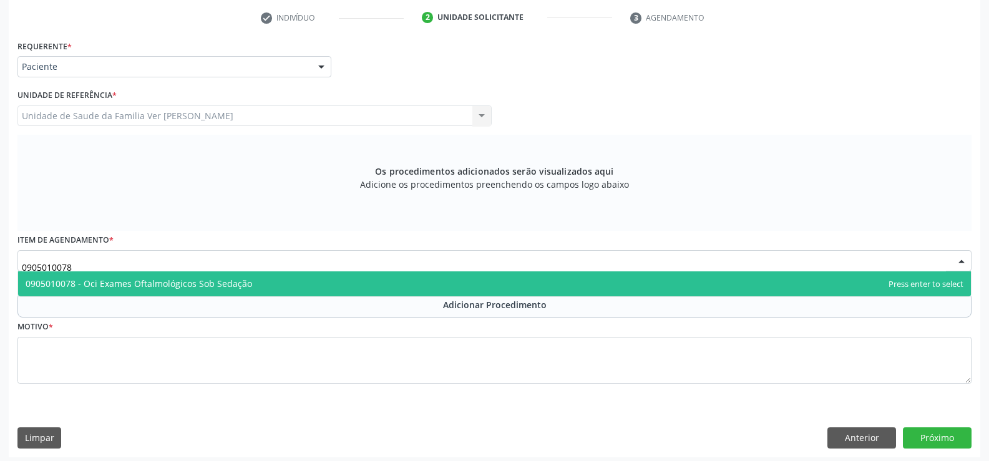
scroll to position [256, 0]
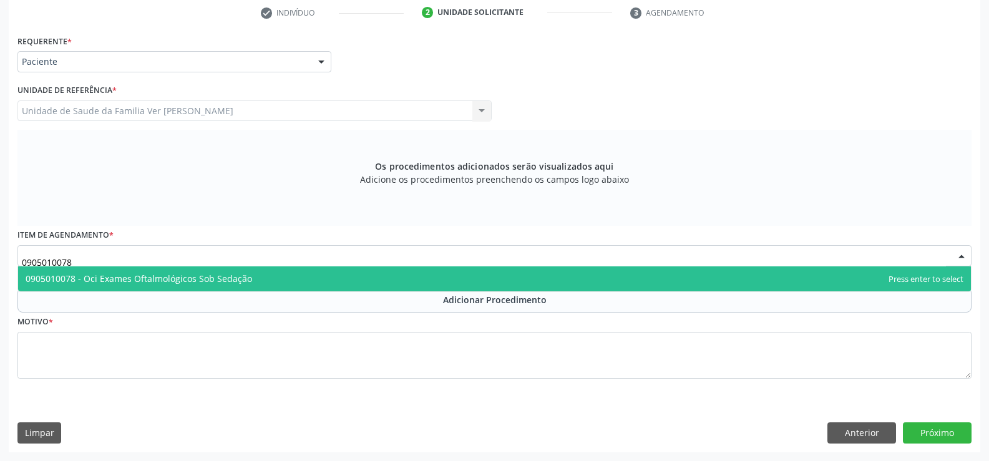
click at [95, 259] on input "0905010078" at bounding box center [484, 261] width 924 height 25
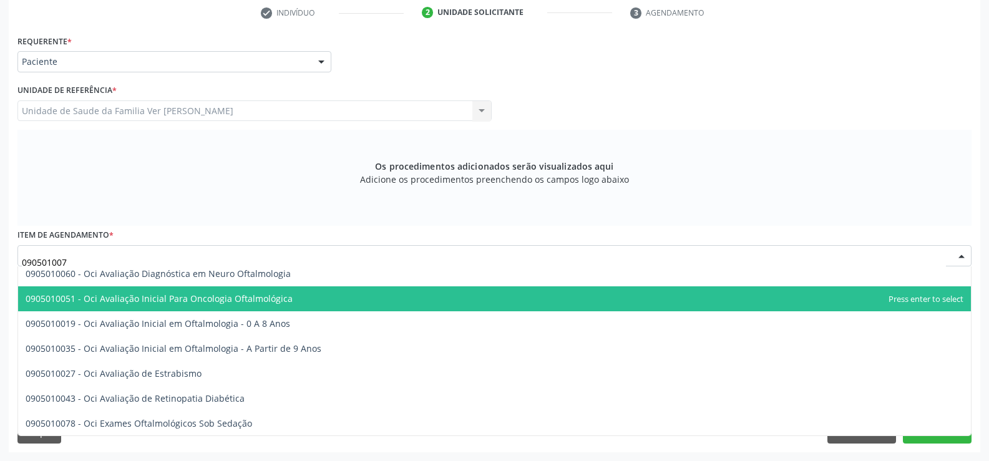
scroll to position [0, 0]
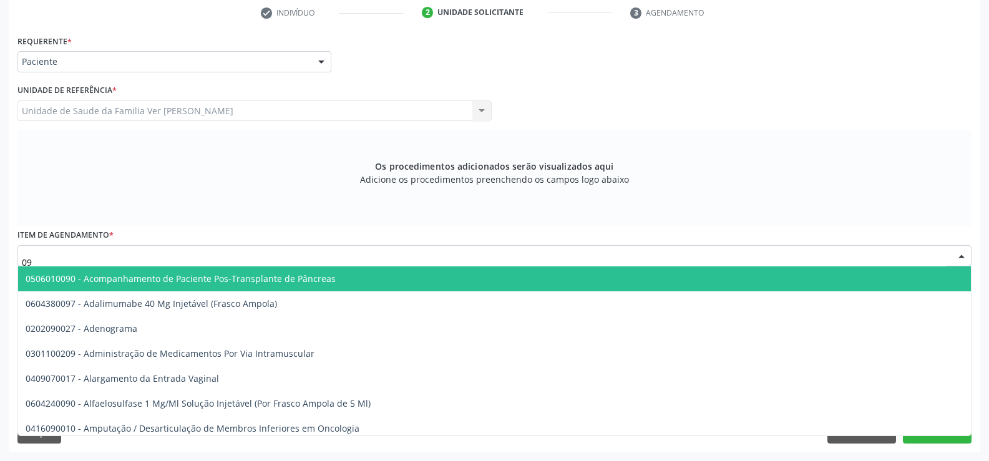
type input "0"
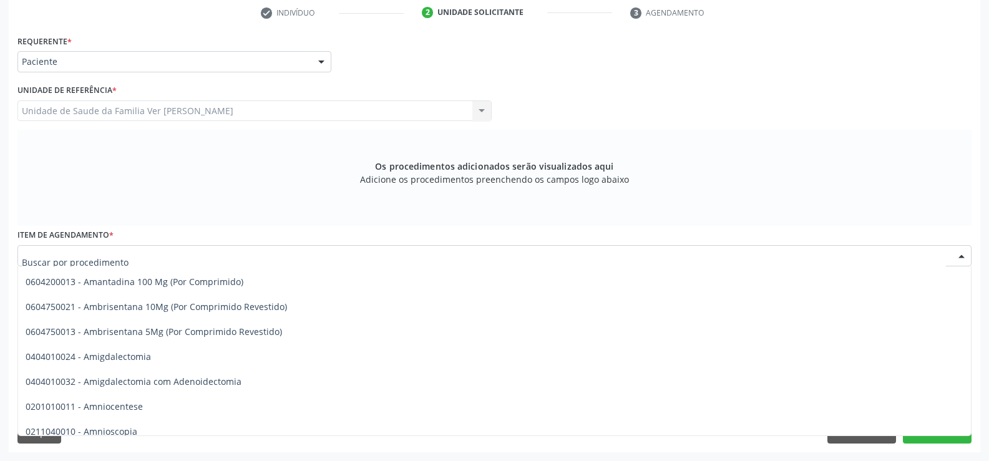
scroll to position [3555, 0]
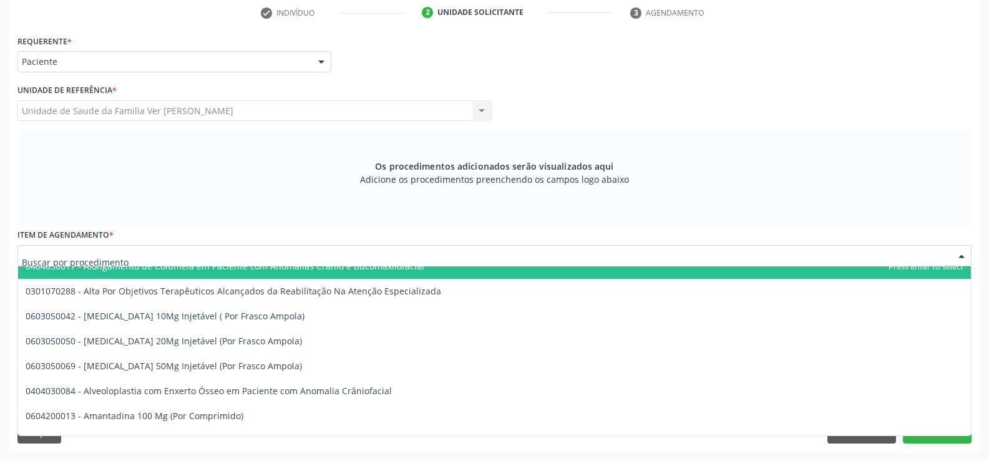
drag, startPoint x: 38, startPoint y: 253, endPoint x: 32, endPoint y: 254, distance: 6.5
click at [33, 254] on input "text" at bounding box center [484, 261] width 924 height 25
click at [31, 259] on input "text" at bounding box center [484, 261] width 924 height 25
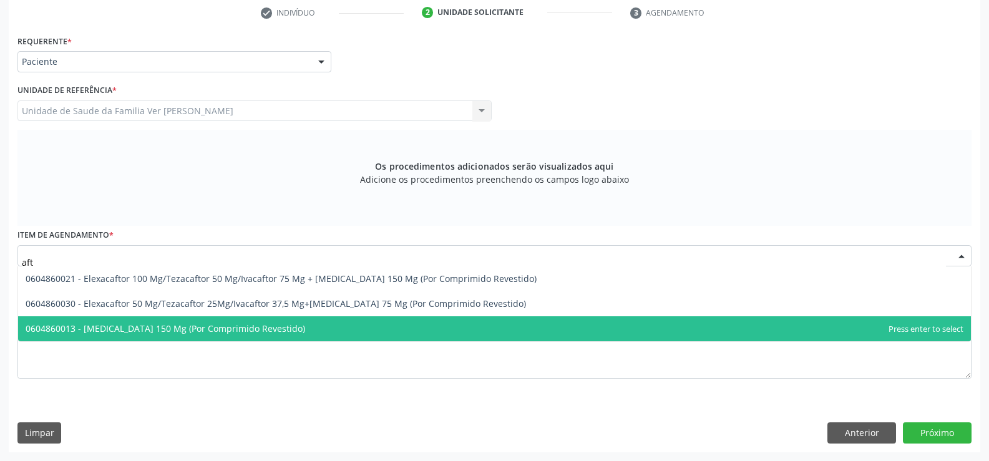
scroll to position [0, 0]
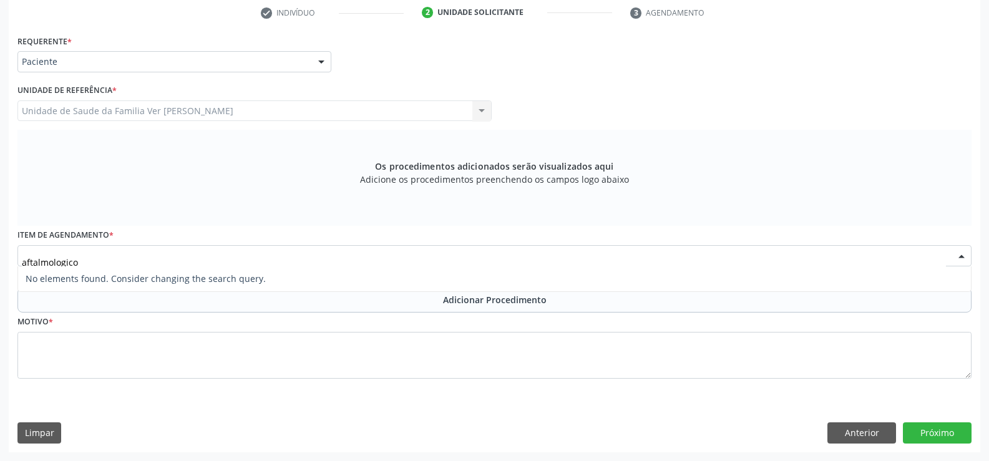
type input "aftalmologicos"
click at [112, 255] on input "aftalmologicos" at bounding box center [484, 261] width 924 height 25
